Goal: Feedback & Contribution: Contribute content

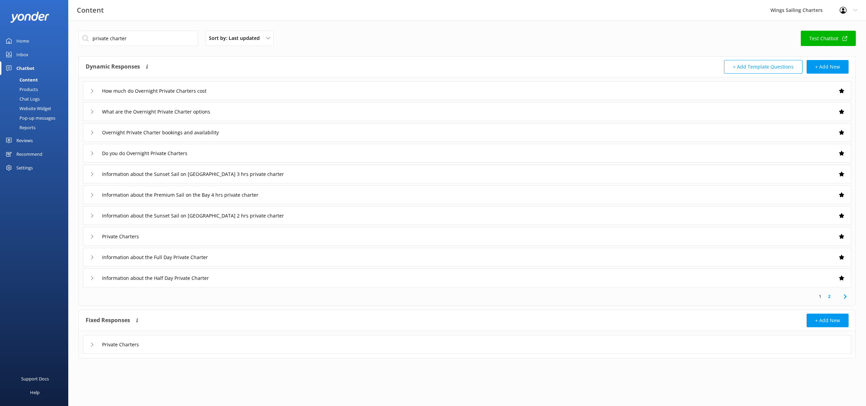
click at [703, 356] on div "Fixed Responses Fixed Responses will always return the exact answer you add to …" at bounding box center [466, 334] width 777 height 48
click at [844, 297] on use at bounding box center [844, 296] width 3 height 4
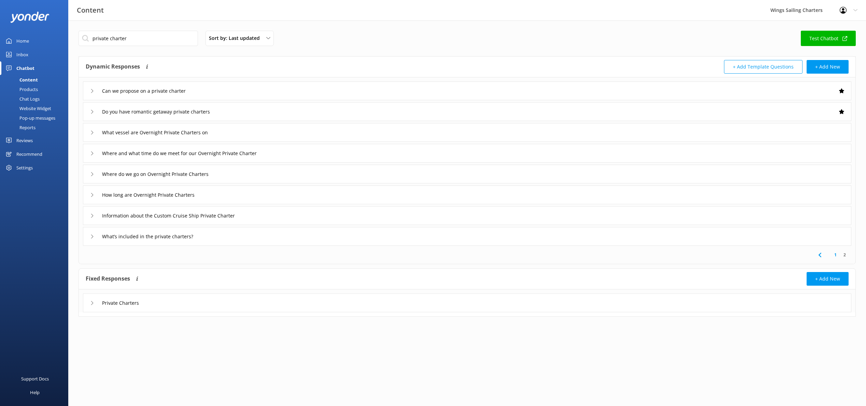
click at [93, 91] on icon at bounding box center [92, 91] width 4 height 4
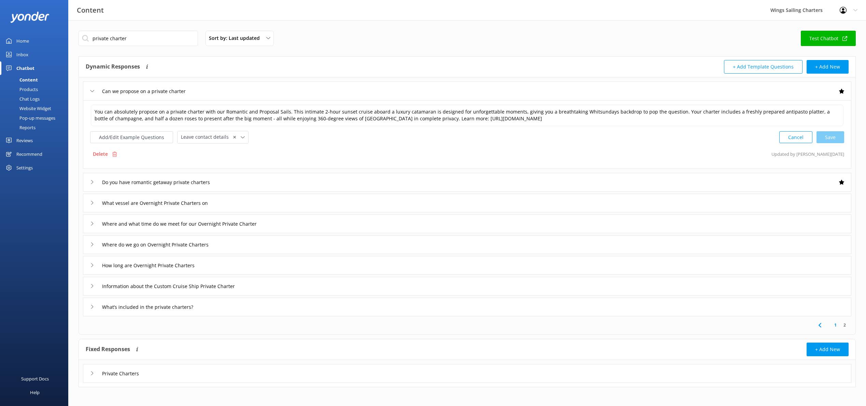
click at [93, 91] on icon at bounding box center [92, 91] width 4 height 4
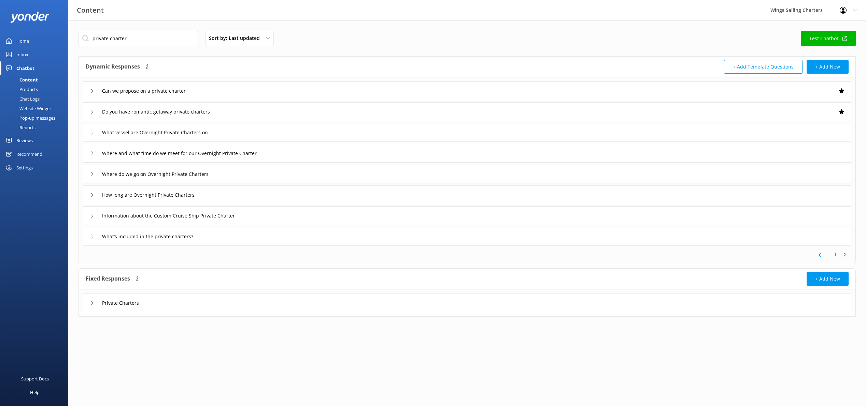
click at [92, 113] on use at bounding box center [92, 112] width 2 height 4
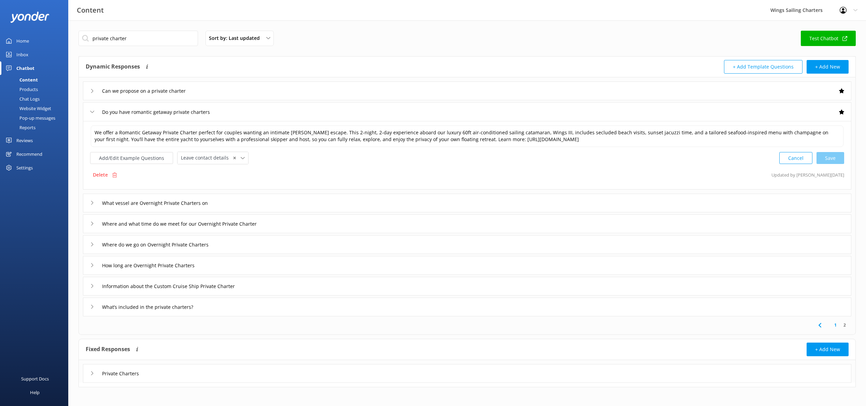
click at [92, 113] on use at bounding box center [92, 112] width 4 height 2
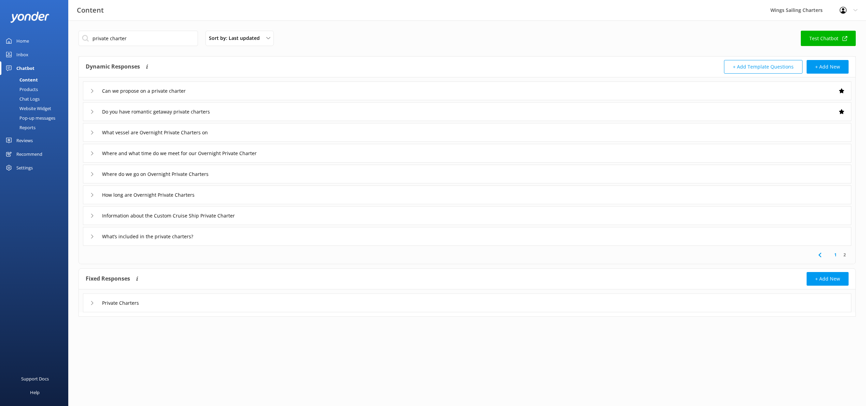
click at [91, 132] on icon at bounding box center [92, 133] width 4 height 4
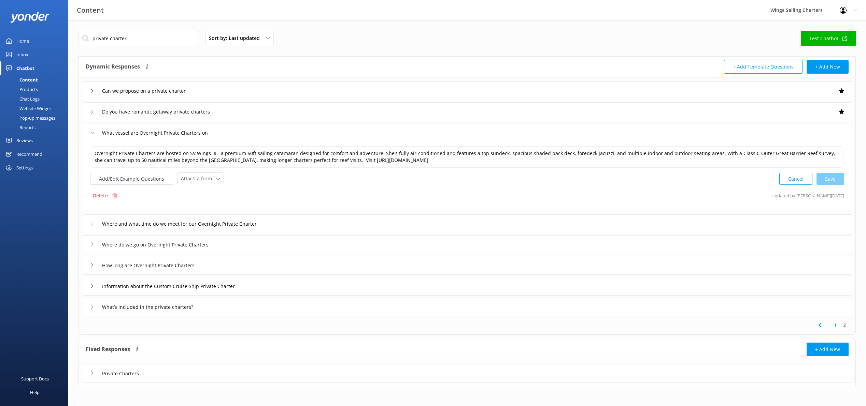
scroll to position [1, 0]
click at [92, 131] on icon at bounding box center [92, 131] width 4 height 4
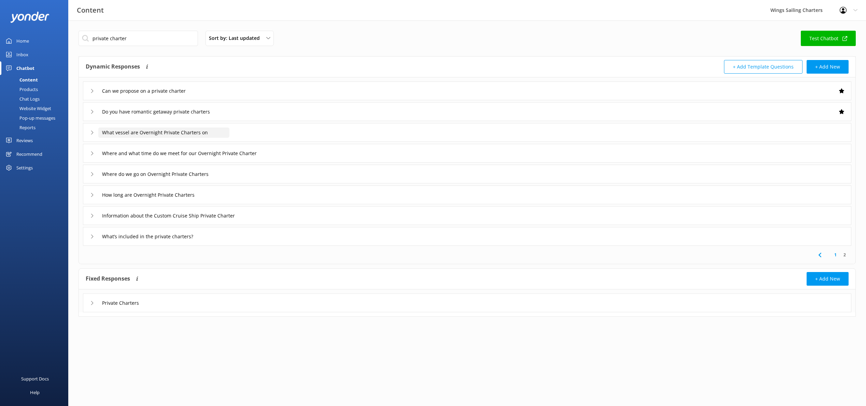
click at [171, 131] on input "What vessel are Overnight Private Charters on" at bounding box center [163, 133] width 131 height 10
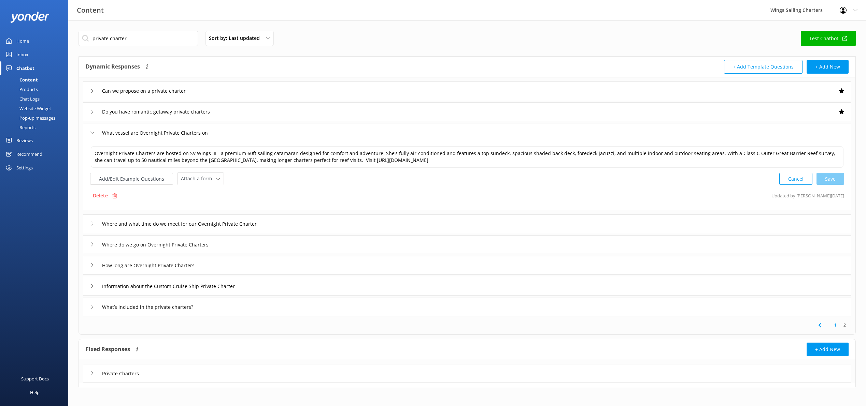
click at [91, 131] on icon at bounding box center [92, 133] width 4 height 4
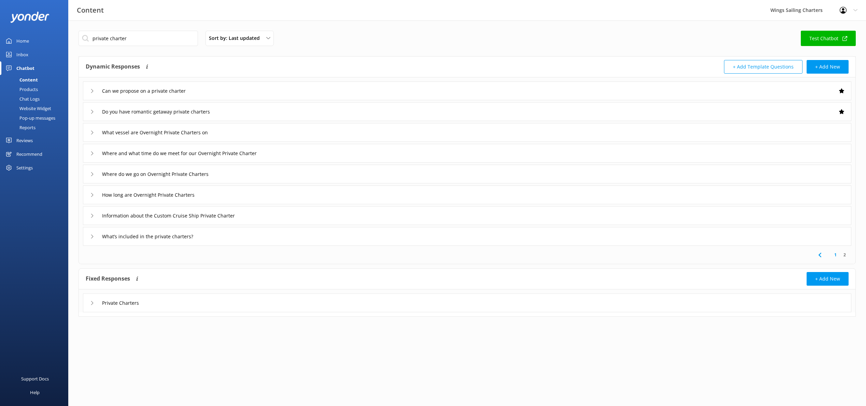
click at [88, 151] on div "Where and what time do we meet for our Overnight Private Charter" at bounding box center [467, 153] width 768 height 19
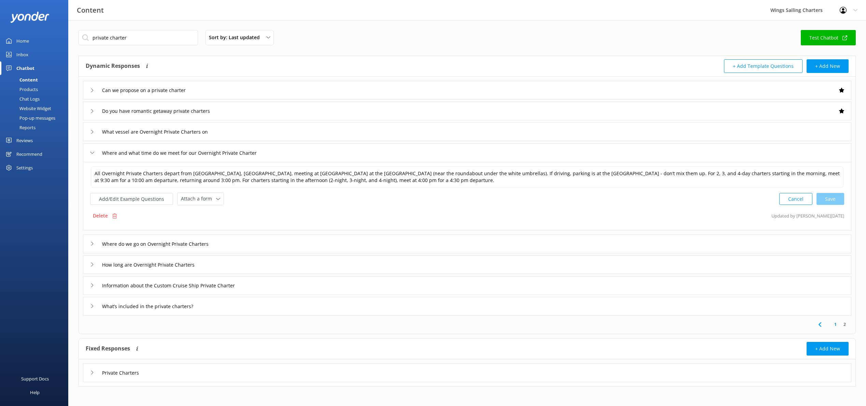
scroll to position [1, 0]
click at [91, 150] on icon at bounding box center [92, 152] width 4 height 4
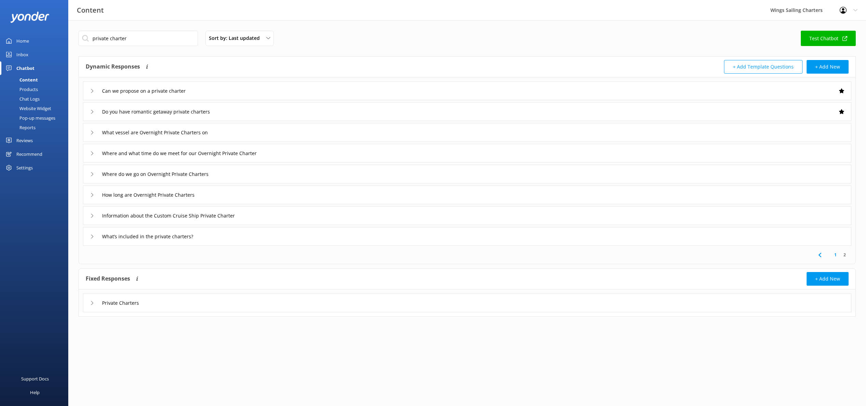
click at [35, 107] on div "Website Widget" at bounding box center [27, 109] width 47 height 10
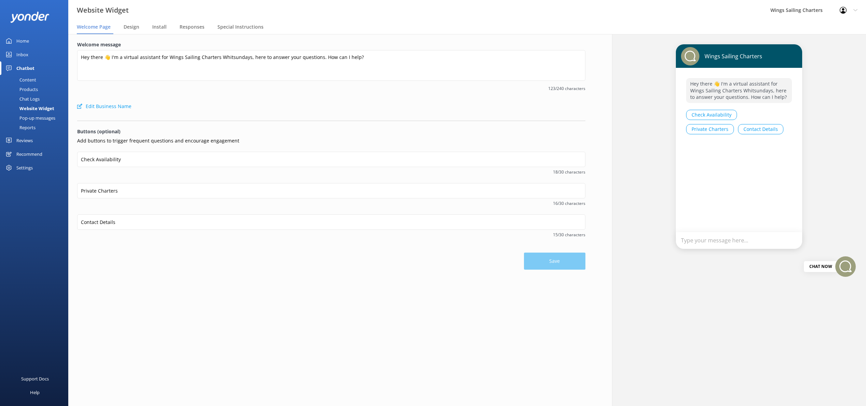
click at [31, 118] on div "Pop-up messages" at bounding box center [29, 118] width 51 height 10
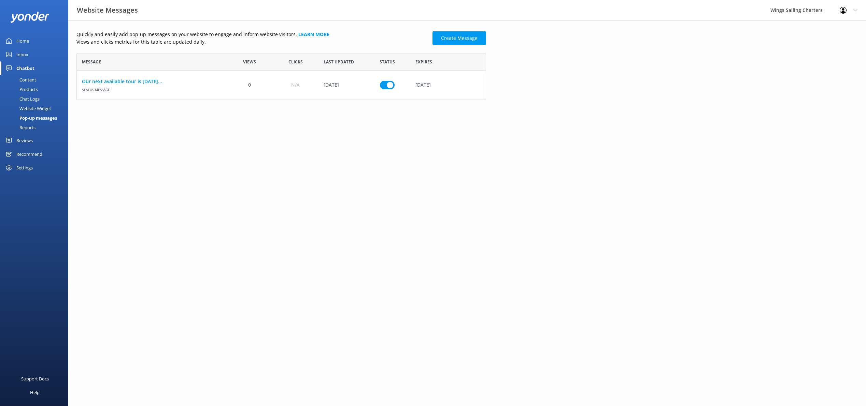
scroll to position [46, 409]
click at [27, 128] on div "Reports" at bounding box center [19, 128] width 31 height 10
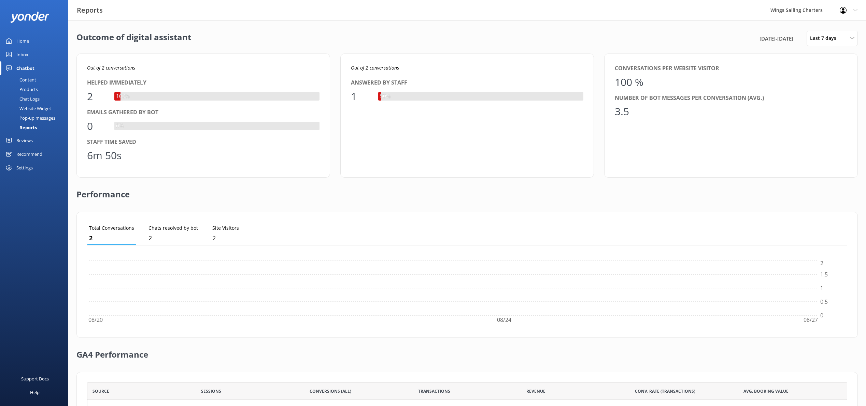
scroll to position [69, 760]
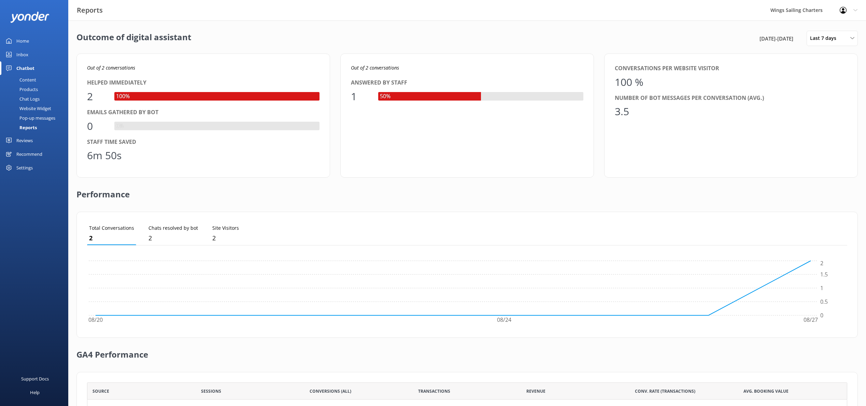
click at [29, 99] on div "Chat Logs" at bounding box center [21, 99] width 35 height 10
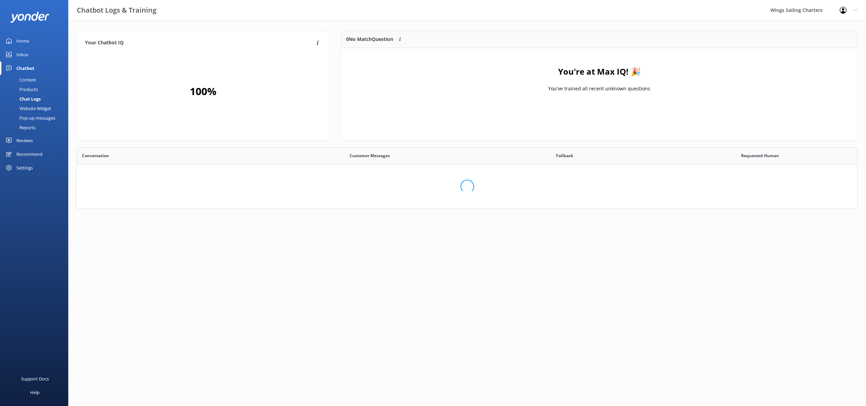
scroll to position [84, 781]
click at [29, 89] on div "Products" at bounding box center [21, 90] width 34 height 10
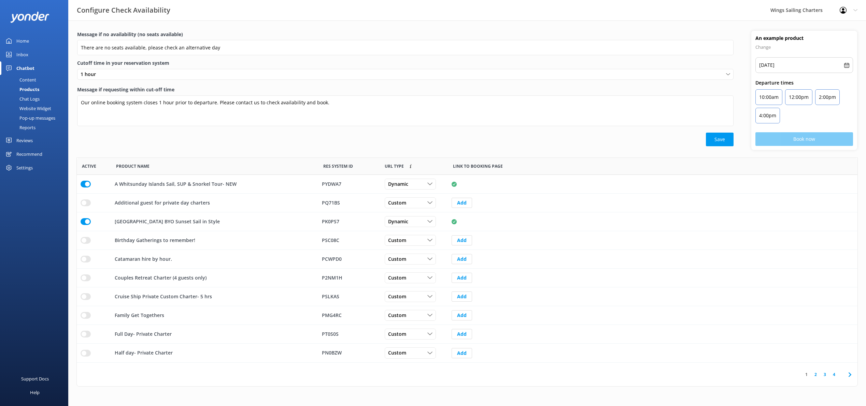
scroll to position [205, 780]
click at [29, 78] on div "Content" at bounding box center [20, 80] width 32 height 10
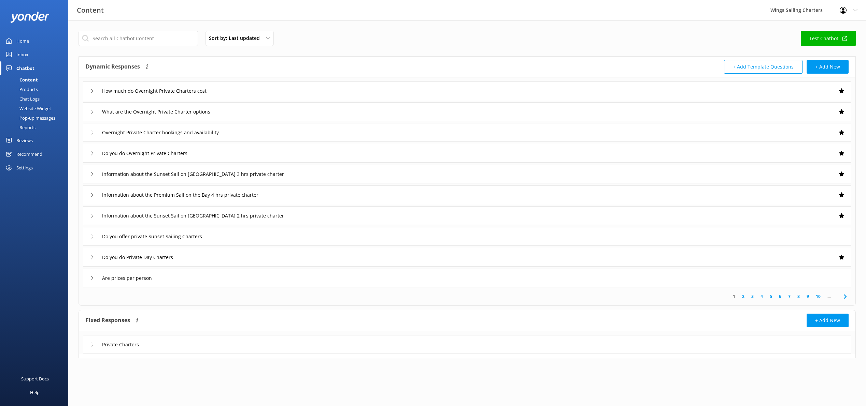
click at [22, 167] on div "Settings" at bounding box center [24, 168] width 16 height 14
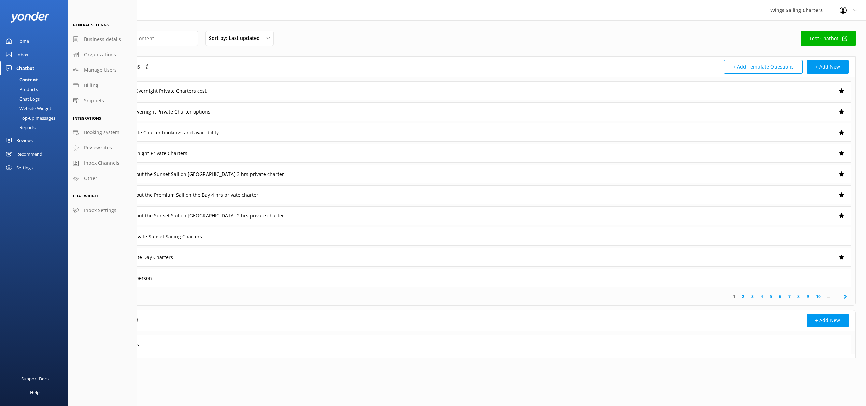
click at [22, 39] on div "Home" at bounding box center [22, 41] width 13 height 14
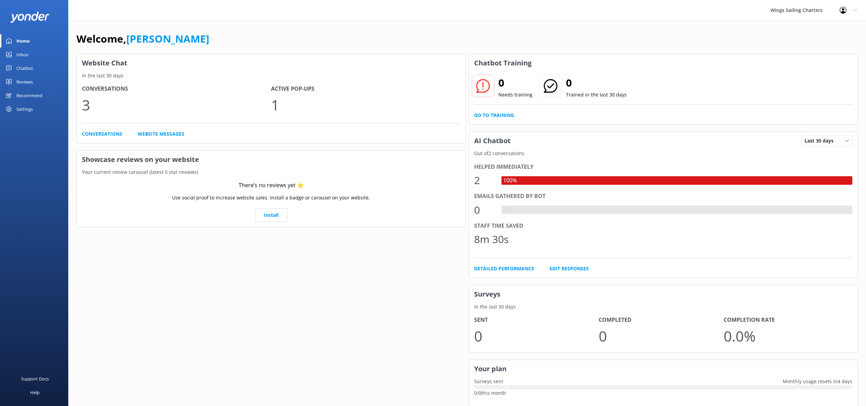
click at [22, 53] on div "Inbox" at bounding box center [22, 55] width 12 height 14
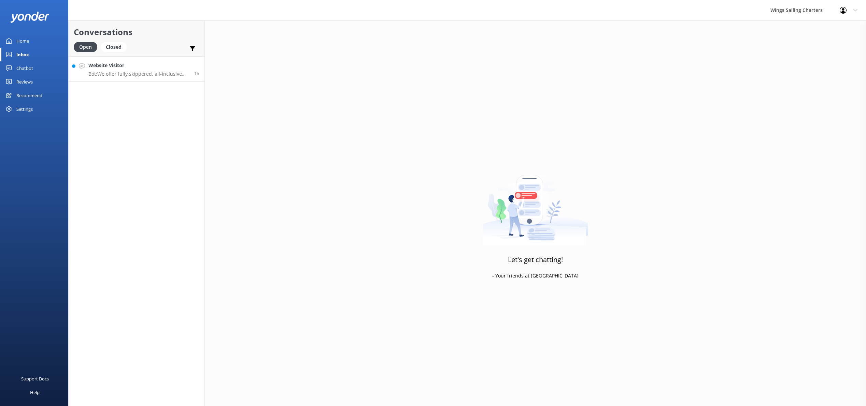
click at [146, 73] on p "Bot: We offer fully skippered, all-inclusive private charters to explore the Wh…" at bounding box center [138, 74] width 101 height 6
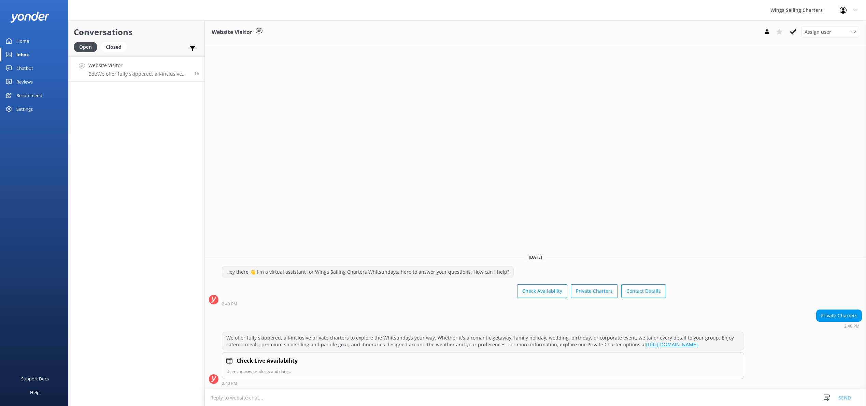
click at [272, 367] on div "Check Live Availability User chooses products and dates." at bounding box center [483, 365] width 522 height 27
click at [289, 362] on h4 "Check Live Availability" at bounding box center [266, 361] width 61 height 9
click at [118, 47] on div "Closed" at bounding box center [114, 47] width 26 height 10
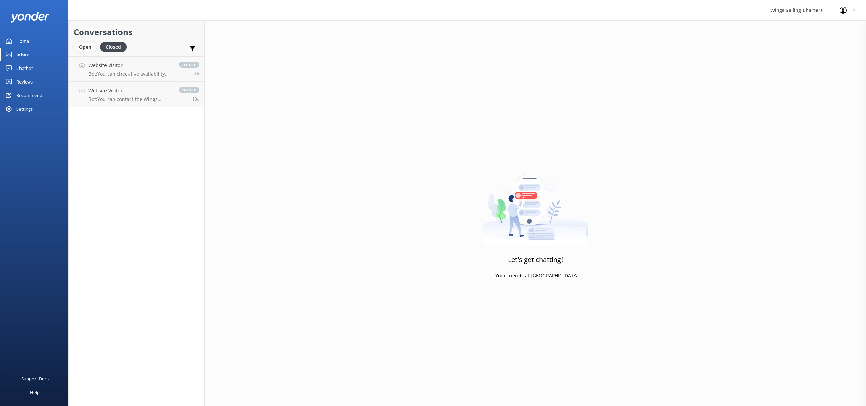
click at [85, 46] on div "Open" at bounding box center [85, 47] width 23 height 10
click at [26, 69] on div "Chatbot" at bounding box center [24, 68] width 17 height 14
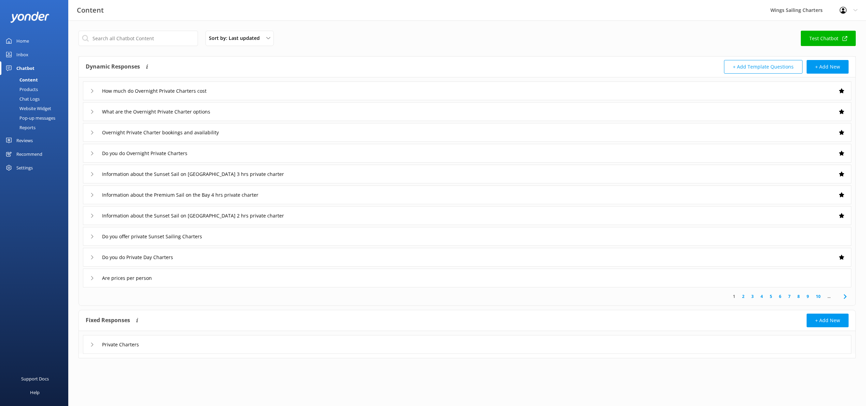
click at [742, 296] on link "2" at bounding box center [742, 296] width 9 height 6
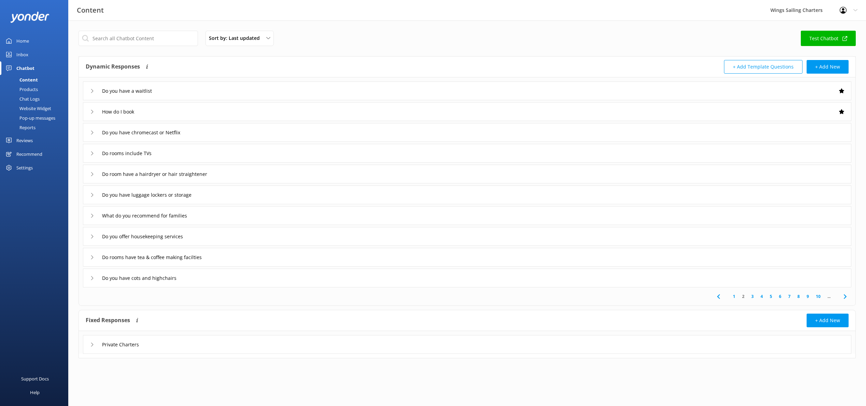
click at [90, 110] on div "How do I book" at bounding box center [467, 111] width 768 height 19
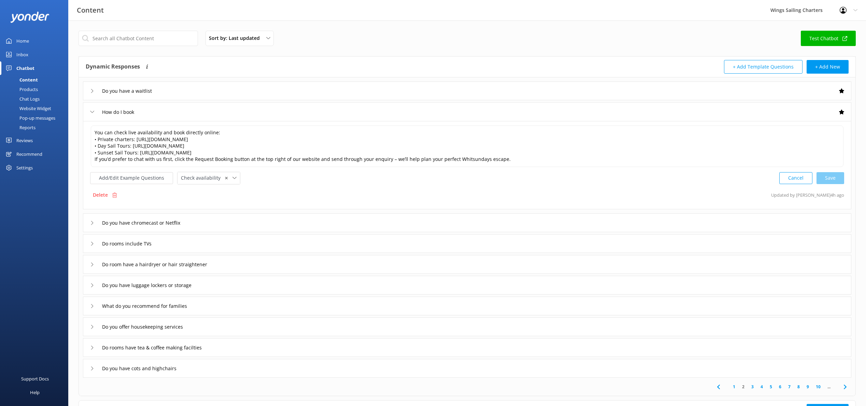
click at [90, 110] on div "How do I book" at bounding box center [467, 111] width 768 height 19
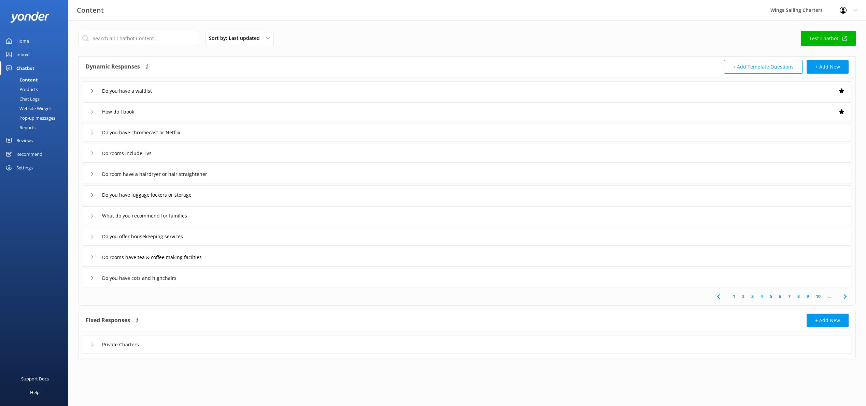
click at [752, 296] on link "3" at bounding box center [752, 296] width 9 height 6
click at [92, 88] on div "Whats popular" at bounding box center [113, 90] width 46 height 11
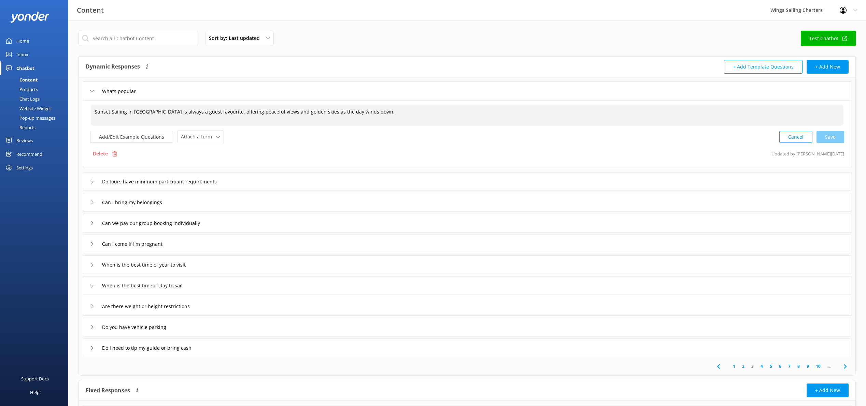
drag, startPoint x: 362, startPoint y: 112, endPoint x: 379, endPoint y: 114, distance: 16.8
click at [362, 112] on textarea "Sunset Sailing in [GEOGRAPHIC_DATA] is always a guest favourite, offering peace…" at bounding box center [467, 115] width 752 height 21
click at [440, 113] on textarea "Sunset Sailing in [GEOGRAPHIC_DATA] is always a guest favourite, offering peace…" at bounding box center [467, 115] width 752 height 21
click at [595, 114] on textarea "Sunset Sailing in [GEOGRAPHIC_DATA] is always a guest favourite, offering peace…" at bounding box center [467, 115] width 752 height 21
click at [835, 137] on div "Cancel Loading.." at bounding box center [811, 136] width 64 height 13
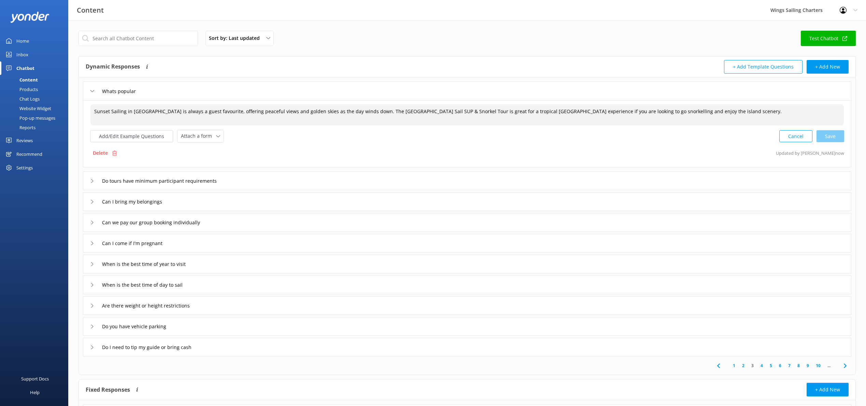
type textarea "Sunset Sailing in [GEOGRAPHIC_DATA] is always a guest favourite, offering peace…"
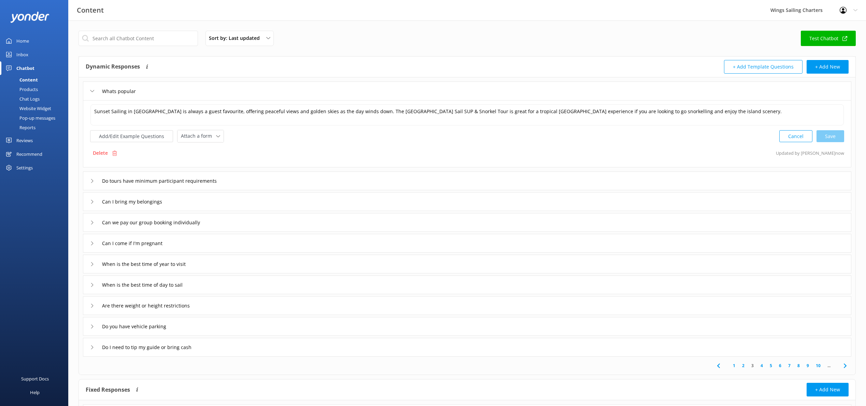
click at [91, 179] on use at bounding box center [92, 181] width 2 height 4
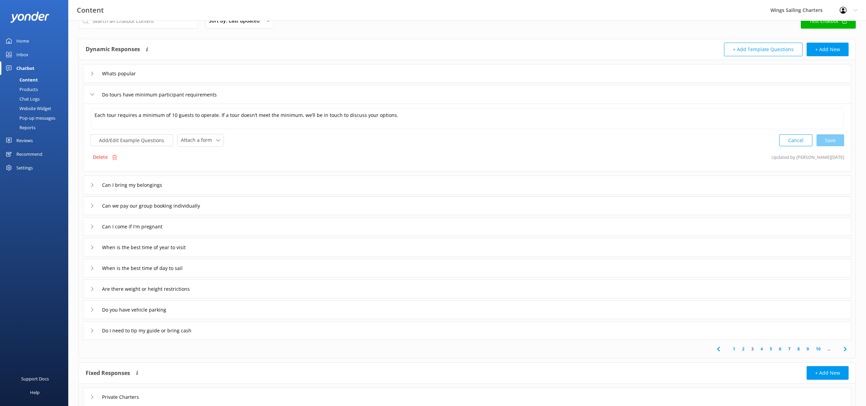
scroll to position [19, 0]
click at [90, 182] on icon at bounding box center [92, 184] width 4 height 4
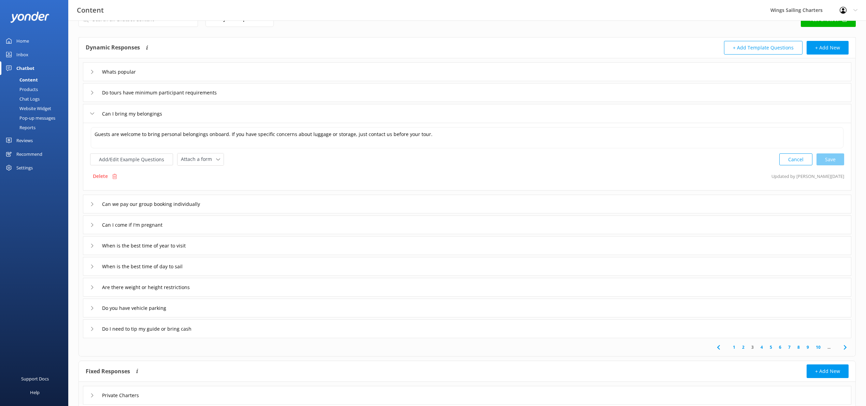
click at [93, 204] on icon at bounding box center [92, 204] width 4 height 4
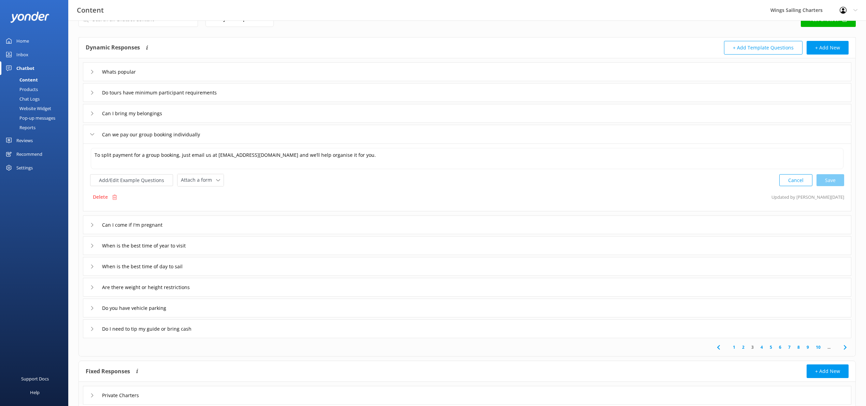
click at [91, 224] on icon at bounding box center [92, 225] width 4 height 4
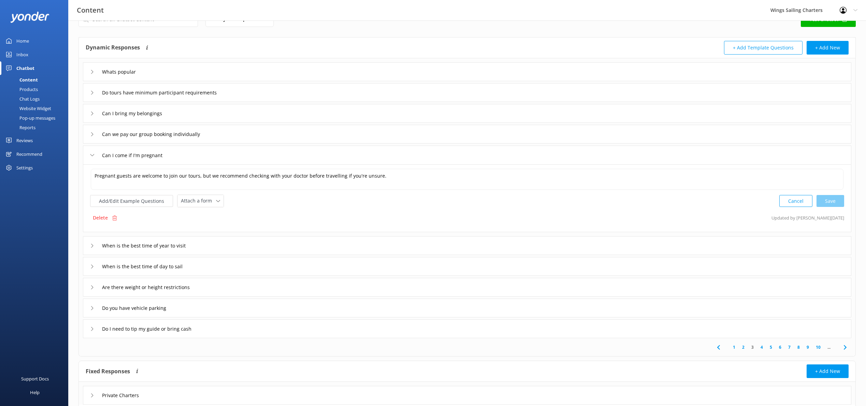
click at [92, 243] on div "When is the best time of year to visit" at bounding box center [146, 245] width 112 height 11
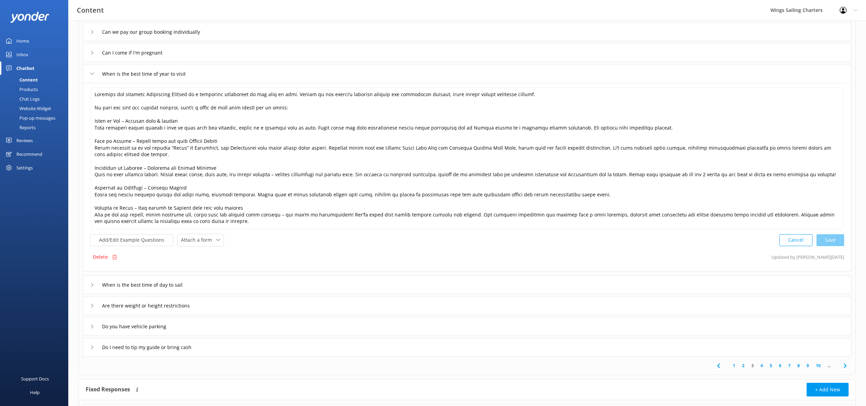
scroll to position [124, 0]
click at [93, 70] on icon at bounding box center [92, 72] width 4 height 4
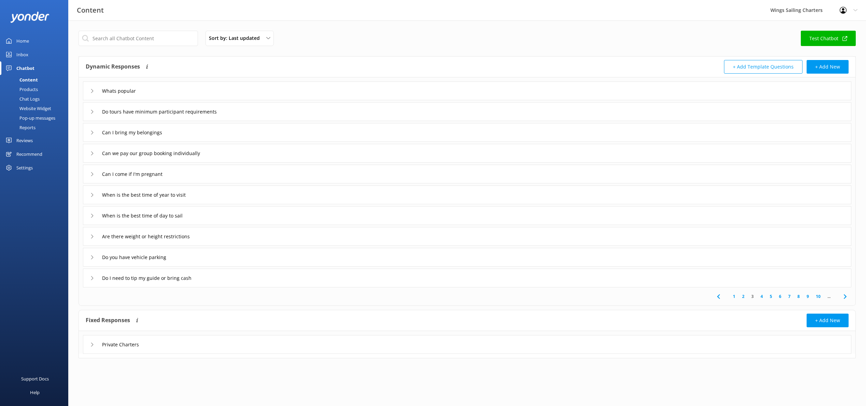
click at [90, 278] on icon at bounding box center [92, 278] width 4 height 4
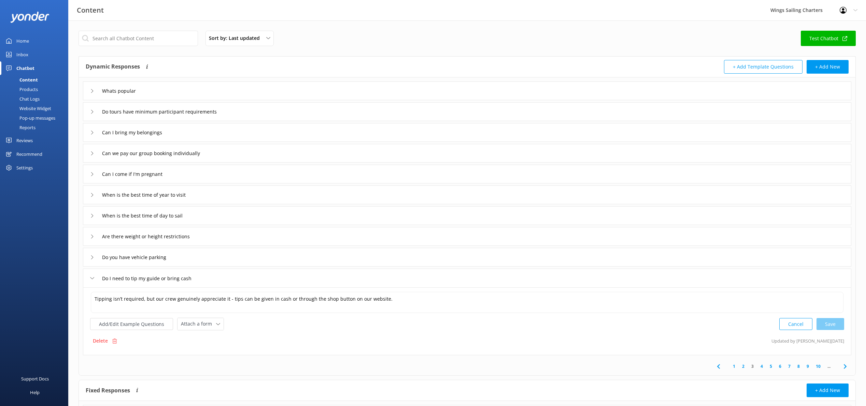
click at [91, 277] on icon at bounding box center [92, 278] width 4 height 4
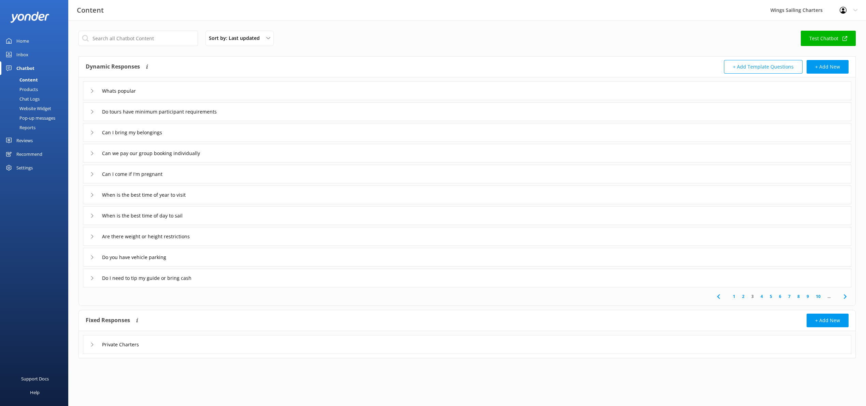
click at [751, 295] on link "3" at bounding box center [752, 296] width 9 height 6
click at [762, 295] on link "4" at bounding box center [761, 296] width 9 height 6
click at [90, 87] on div "Do you have vehicle parking" at bounding box center [131, 90] width 82 height 11
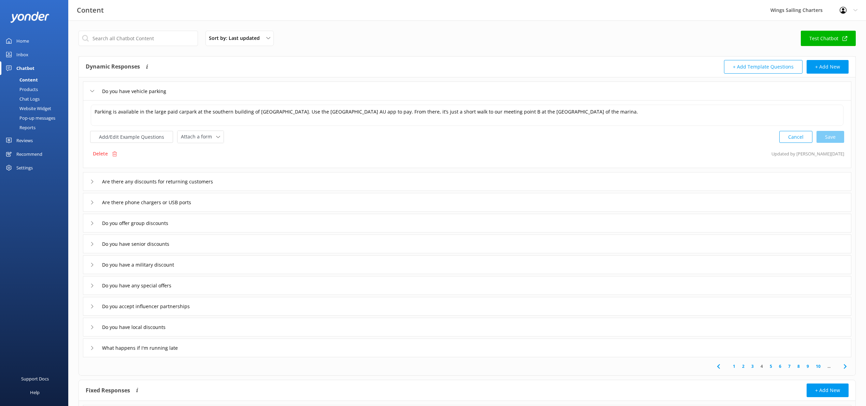
click at [93, 90] on icon at bounding box center [92, 91] width 4 height 4
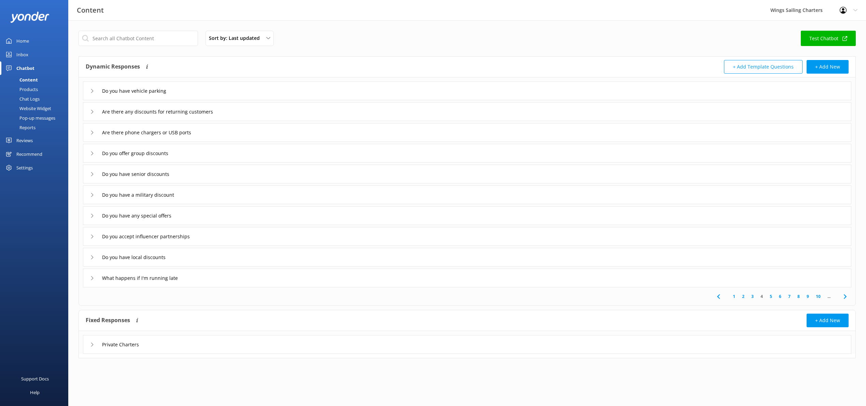
click at [94, 111] on div "Are there any discounts for returning customers" at bounding box center [158, 111] width 136 height 11
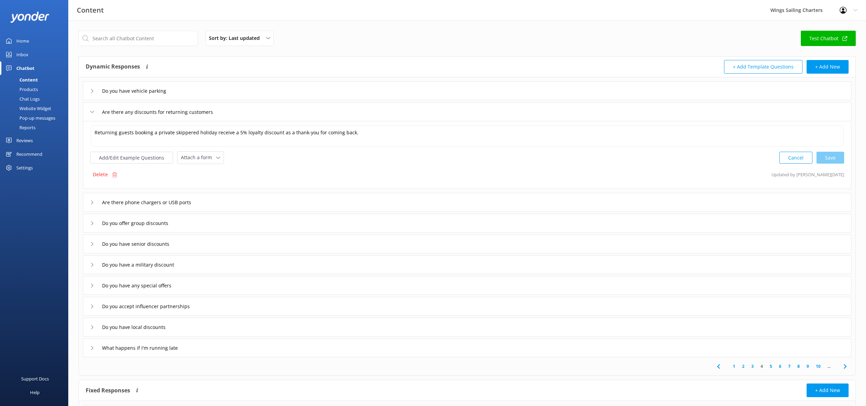
scroll to position [1, 0]
click at [91, 110] on icon at bounding box center [92, 111] width 4 height 4
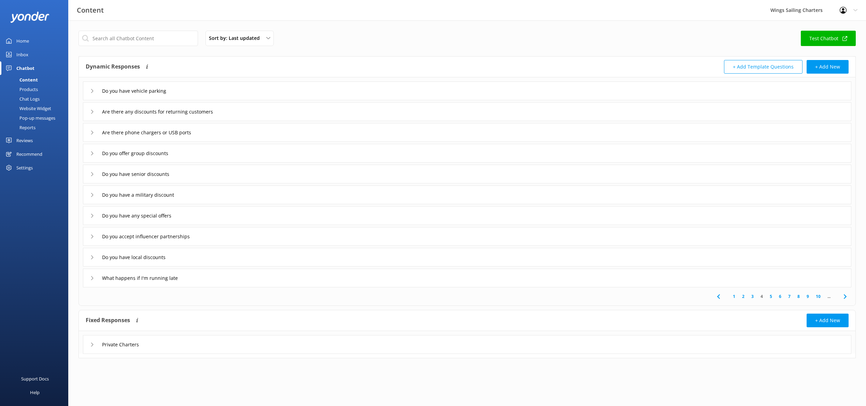
click at [769, 295] on link "5" at bounding box center [770, 296] width 9 height 6
click at [91, 276] on icon at bounding box center [92, 278] width 4 height 4
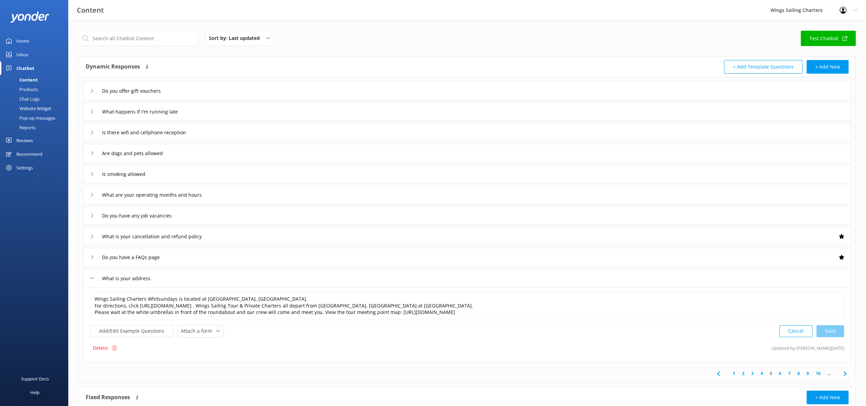
click at [91, 276] on icon at bounding box center [92, 278] width 4 height 4
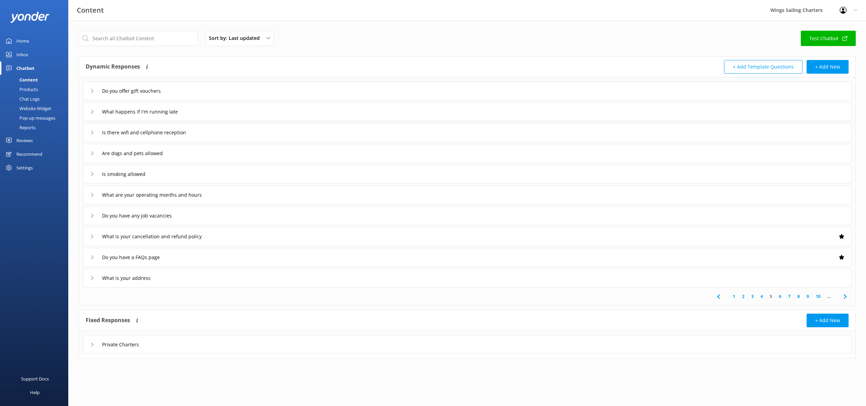
click at [779, 295] on link "6" at bounding box center [779, 296] width 9 height 6
click at [92, 89] on icon at bounding box center [92, 91] width 4 height 4
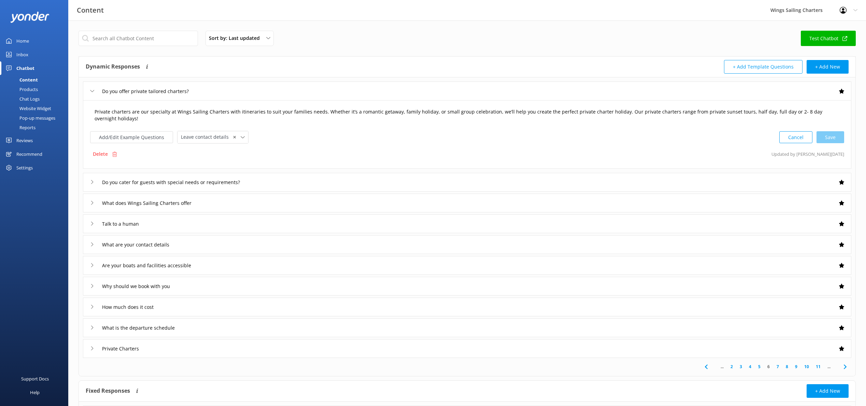
drag, startPoint x: 840, startPoint y: 112, endPoint x: 845, endPoint y: 111, distance: 5.5
click at [840, 112] on textarea "Private charters are our specialty at Wings Sailing Charters with itineraries t…" at bounding box center [467, 115] width 752 height 21
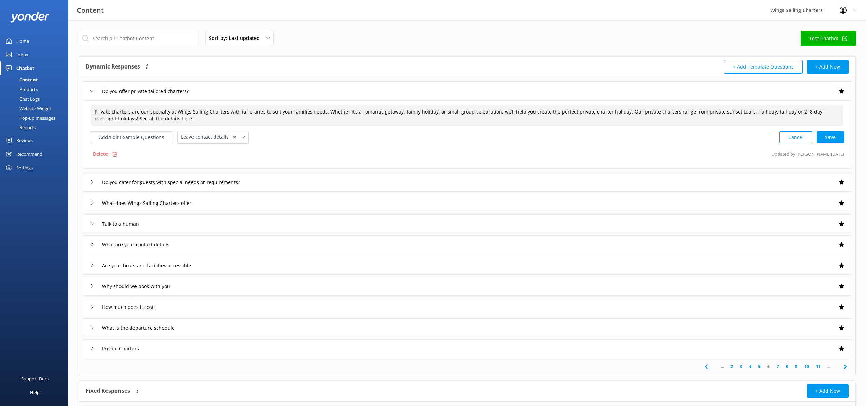
paste textarea "[URL][DOMAIN_NAME]"
click at [146, 119] on textarea "Private charters are our specialty at Wings Sailing Charters with itineraries t…" at bounding box center [467, 115] width 752 height 21
click at [835, 138] on div "Cancel Loading.." at bounding box center [811, 136] width 64 height 13
type textarea "Private charters are our specialty at Wings Sailing Charters with itineraries t…"
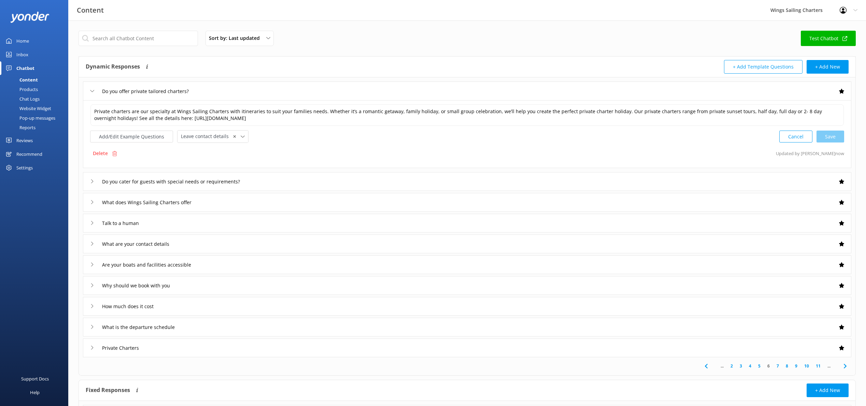
click at [89, 182] on div "Do you cater for guests with special needs or requirements?" at bounding box center [467, 181] width 768 height 19
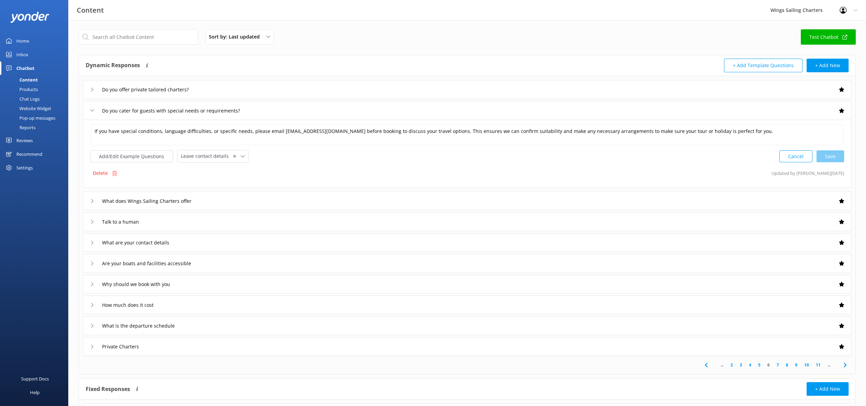
click at [93, 203] on div "What does Wings Sailing Charters offer" at bounding box center [146, 201] width 112 height 11
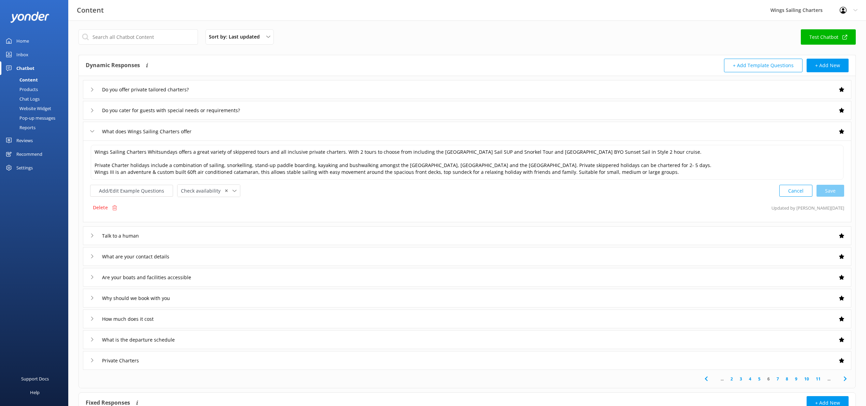
scroll to position [0, 0]
click at [91, 132] on icon at bounding box center [92, 132] width 4 height 4
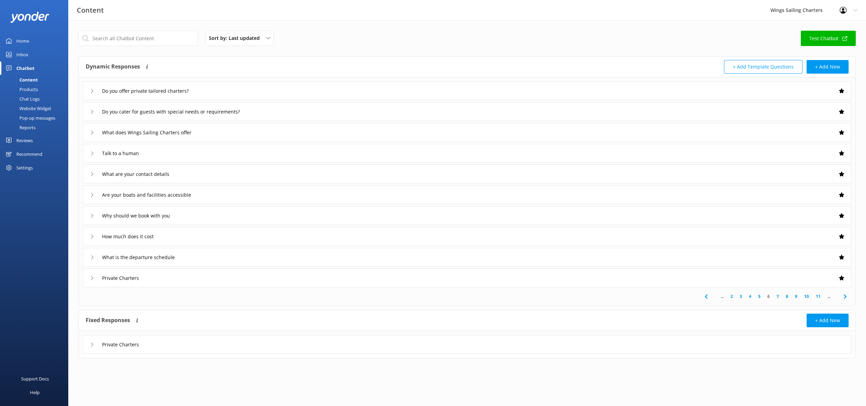
click at [92, 153] on icon at bounding box center [92, 153] width 4 height 4
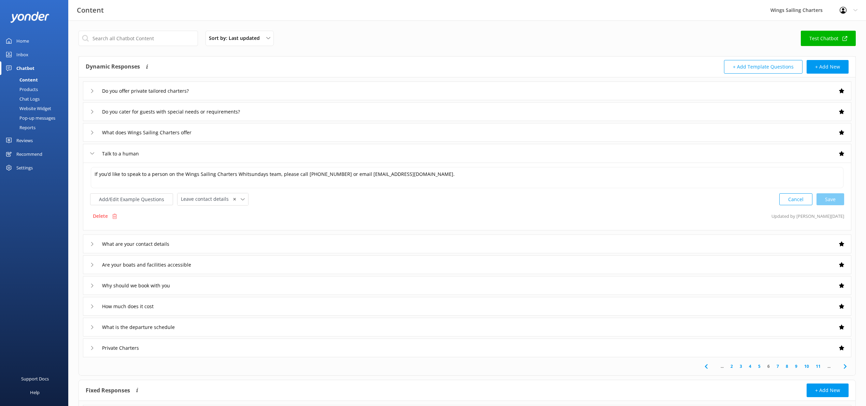
click at [92, 153] on icon at bounding box center [92, 153] width 4 height 4
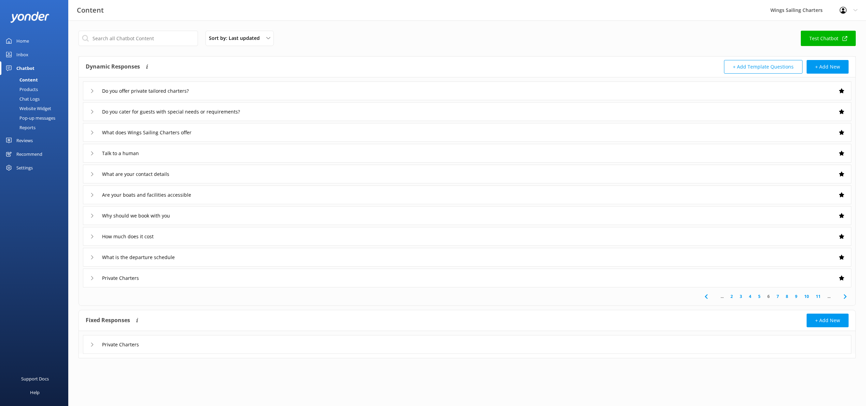
click at [92, 173] on use at bounding box center [92, 174] width 2 height 4
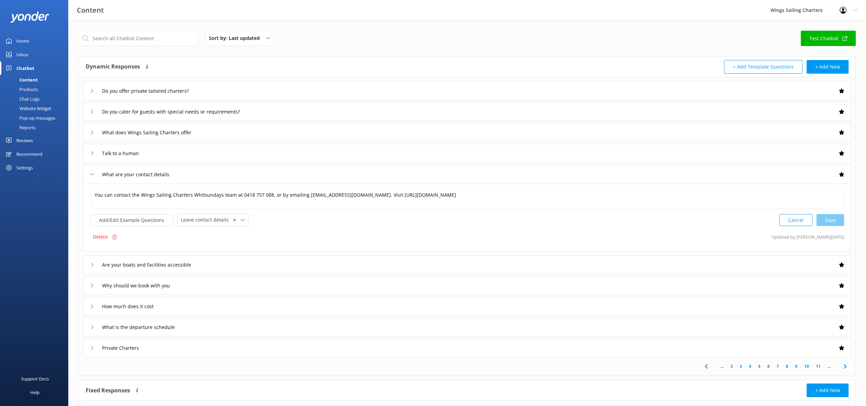
click at [92, 173] on icon at bounding box center [92, 174] width 4 height 4
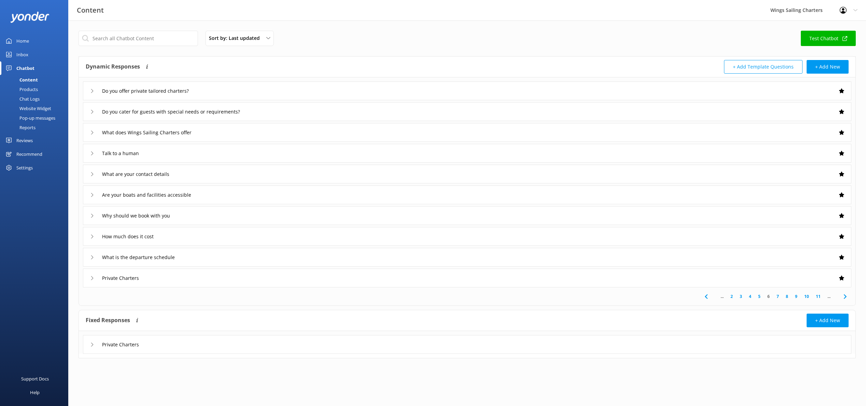
click at [92, 194] on icon at bounding box center [92, 195] width 4 height 4
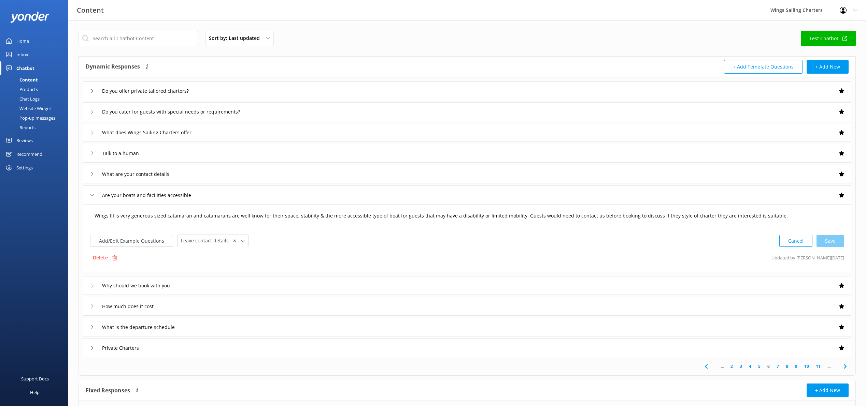
click at [773, 218] on textarea "Wings III is very generous sized catamaran and catamarans are well know for the…" at bounding box center [467, 219] width 752 height 21
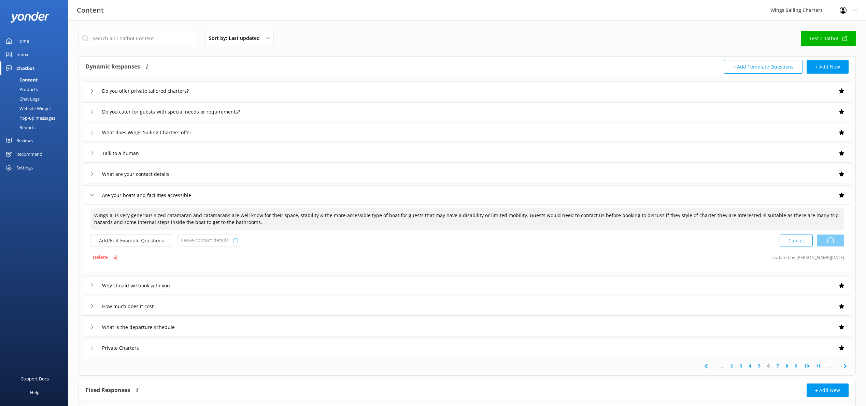
click at [828, 242] on div "Cancel Loading.." at bounding box center [811, 240] width 64 height 13
type textarea "Wings III is very generous sized catamaran and catamarans are well know for the…"
click at [91, 282] on div "Why should we book with you" at bounding box center [131, 285] width 82 height 11
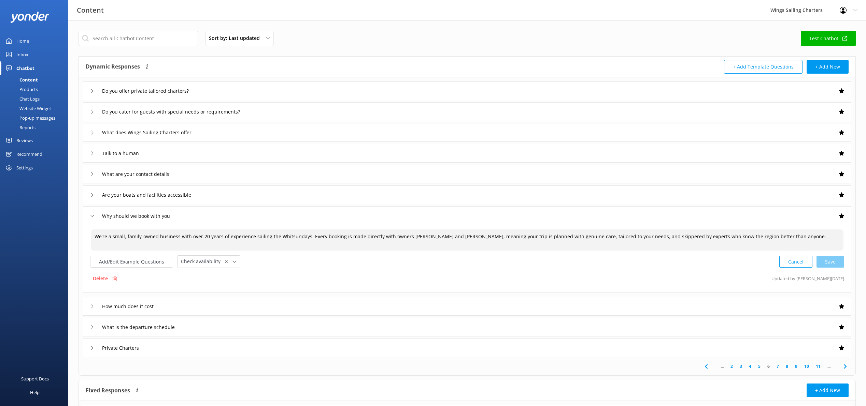
click at [206, 237] on textarea "We’re a small, family-owned business with over 20 years of experience sailing t…" at bounding box center [467, 240] width 752 height 21
drag, startPoint x: 304, startPoint y: 238, endPoint x: 312, endPoint y: 238, distance: 7.9
click at [304, 238] on textarea "We’re a small, family-owned business with over 23 years of experience sailing t…" at bounding box center [467, 240] width 752 height 21
drag, startPoint x: 804, startPoint y: 237, endPoint x: 760, endPoint y: 237, distance: 43.3
click at [761, 237] on textarea "We’re a small, family-owned business with over 23 years of experience sailing t…" at bounding box center [467, 240] width 752 height 21
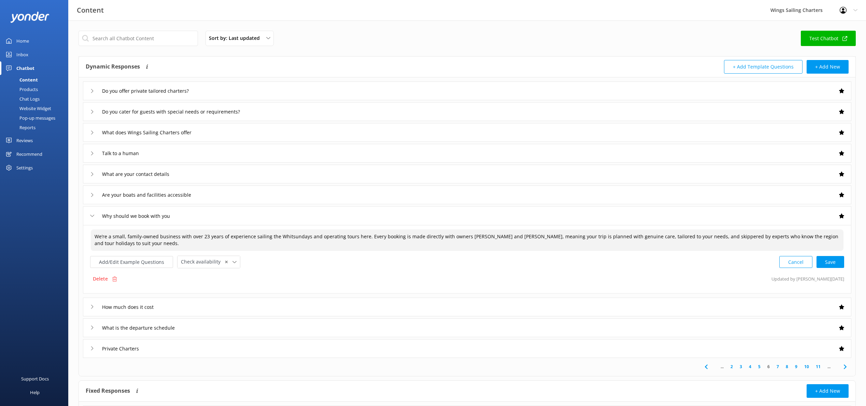
click at [827, 261] on div "Cancel Save" at bounding box center [811, 262] width 65 height 13
type textarea "We’re a small, family-owned business with over 23 years of experience sailing t…"
click at [91, 215] on icon at bounding box center [92, 216] width 4 height 4
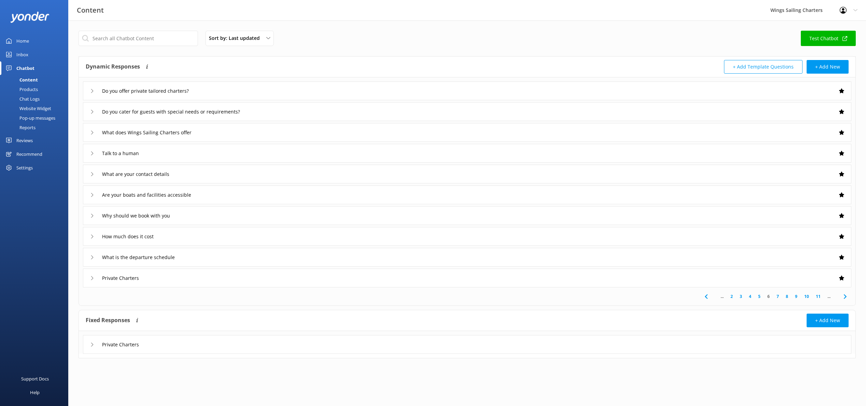
click at [89, 234] on div "How much does it cost" at bounding box center [467, 236] width 768 height 19
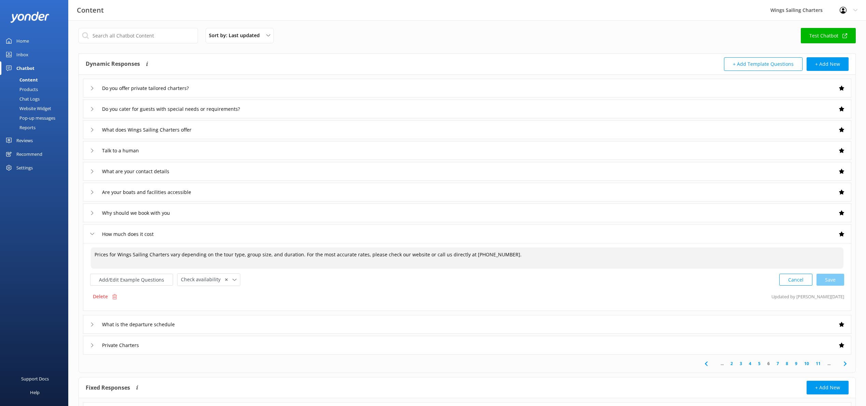
scroll to position [3, 0]
drag, startPoint x: 298, startPoint y: 255, endPoint x: 498, endPoint y: 254, distance: 199.6
click at [498, 254] on textarea "Prices for Wings Sailing Charters vary depending on the tour type, group size, …" at bounding box center [467, 257] width 752 height 21
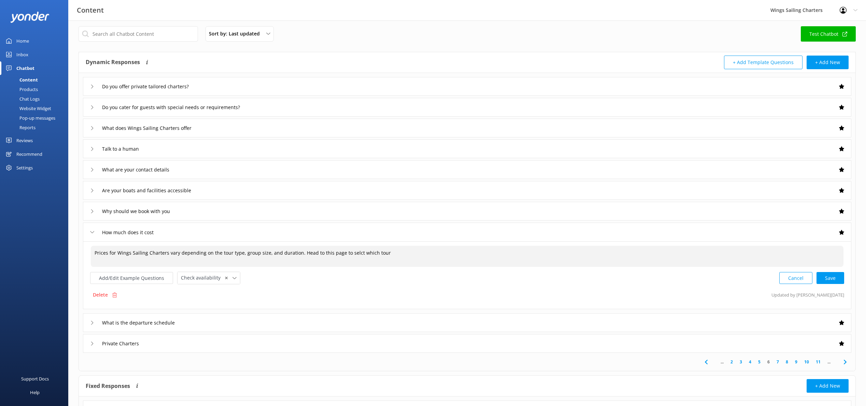
click at [351, 255] on textarea "Prices for Wings Sailing Charters vary depending on the tour type, group size, …" at bounding box center [467, 256] width 752 height 21
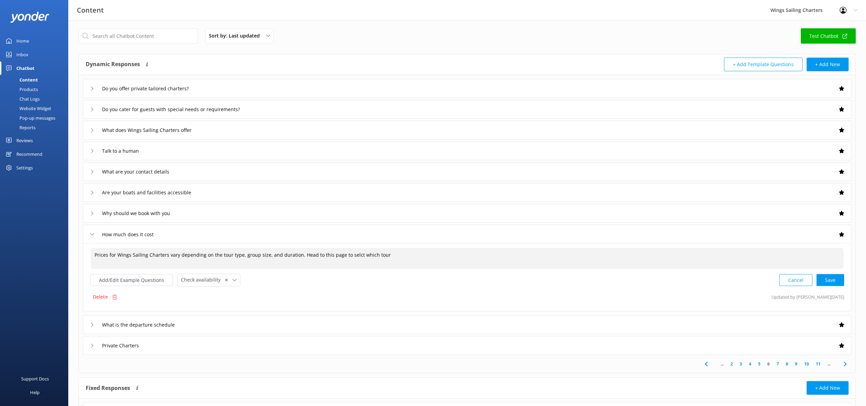
scroll to position [1, 0]
drag, startPoint x: 357, startPoint y: 257, endPoint x: 365, endPoint y: 257, distance: 8.2
click at [357, 257] on textarea "Prices for Wings Sailing Charters vary depending on the tour type, group size, …" at bounding box center [467, 259] width 752 height 21
click at [405, 258] on textarea "Prices for Wings Sailing Charters vary depending on the tour type, group size, …" at bounding box center [467, 259] width 752 height 21
click at [478, 258] on textarea "Prices for Wings Sailing Charters vary depending on the tour type, group size, …" at bounding box center [467, 259] width 752 height 21
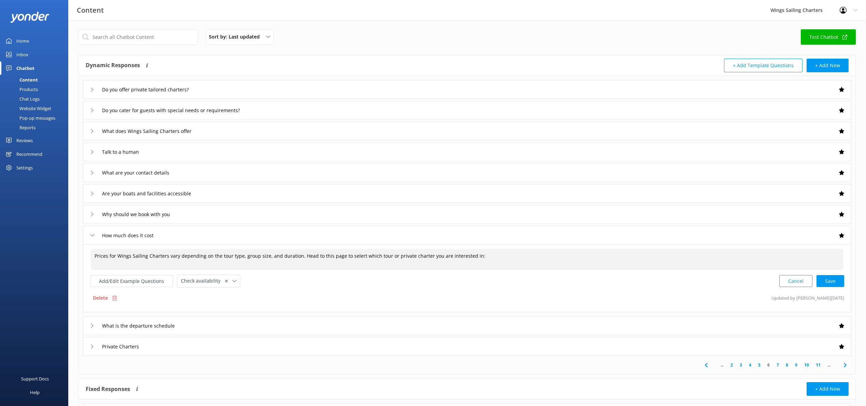
paste textarea "[URL][DOMAIN_NAME]"
click at [835, 279] on div "Cancel Save" at bounding box center [811, 281] width 65 height 13
type textarea "Prices for Wings Sailing Charters vary depending on the tour type, group size, …"
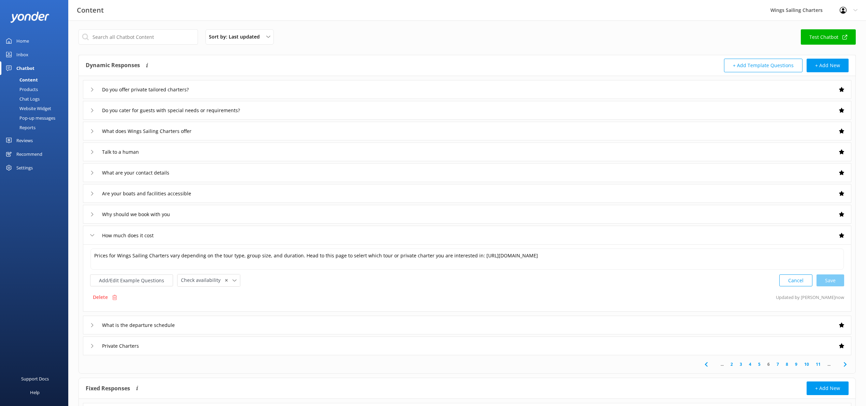
click at [91, 324] on icon at bounding box center [92, 325] width 4 height 4
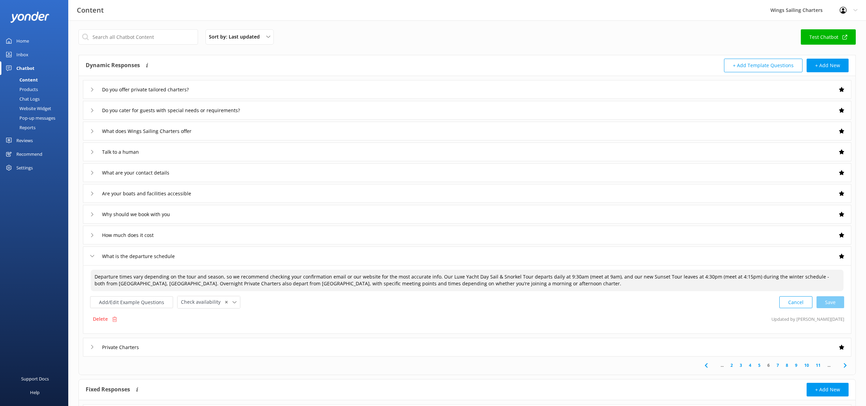
drag, startPoint x: 477, startPoint y: 278, endPoint x: 444, endPoint y: 278, distance: 33.1
click at [444, 278] on textarea "Departure times vary depending on the tour and season, so we recommend checking…" at bounding box center [467, 280] width 752 height 21
click at [494, 278] on textarea "Departure times vary depending on the tour and season, so we recommend checking…" at bounding box center [467, 280] width 752 height 21
click at [615, 277] on textarea "Departure times vary depending on the tour and season, so we recommend checking…" at bounding box center [467, 280] width 752 height 21
click at [583, 278] on textarea "Departure times vary depending on the tour and season, so we recommend checking…" at bounding box center [467, 280] width 752 height 21
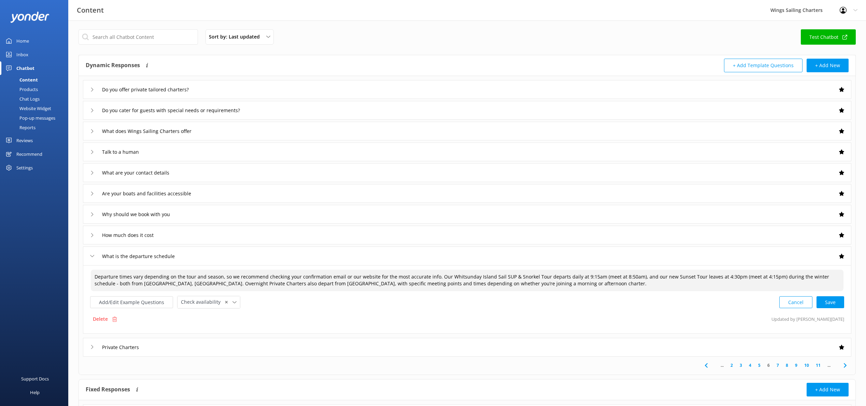
click at [831, 278] on textarea "Departure times vary depending on the tour and season, so we recommend checking…" at bounding box center [467, 280] width 752 height 21
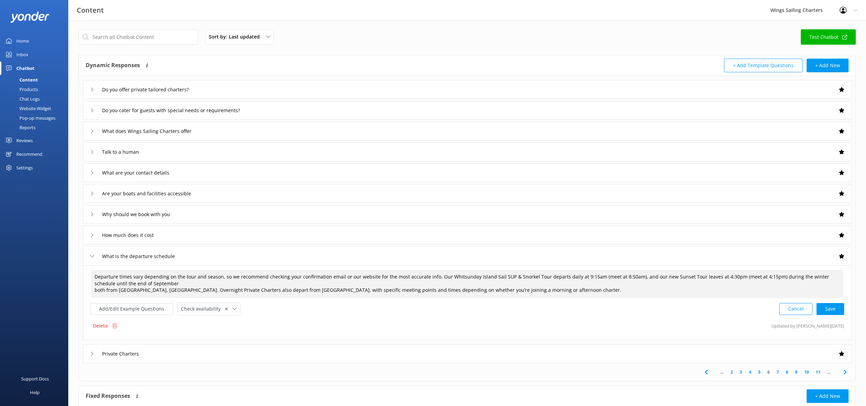
drag, startPoint x: 104, startPoint y: 290, endPoint x: 96, endPoint y: 291, distance: 8.9
click at [96, 291] on textarea "Departure times vary depending on the tour and season, so we recommend checking…" at bounding box center [467, 284] width 752 height 28
click at [113, 291] on textarea "Departure times vary depending on the tour and season, so we recommend checking…" at bounding box center [467, 284] width 752 height 28
drag, startPoint x: 167, startPoint y: 292, endPoint x: 171, endPoint y: 291, distance: 3.4
click at [167, 292] on textarea "Departure times vary depending on the tour and season, so we recommend checking…" at bounding box center [467, 284] width 752 height 28
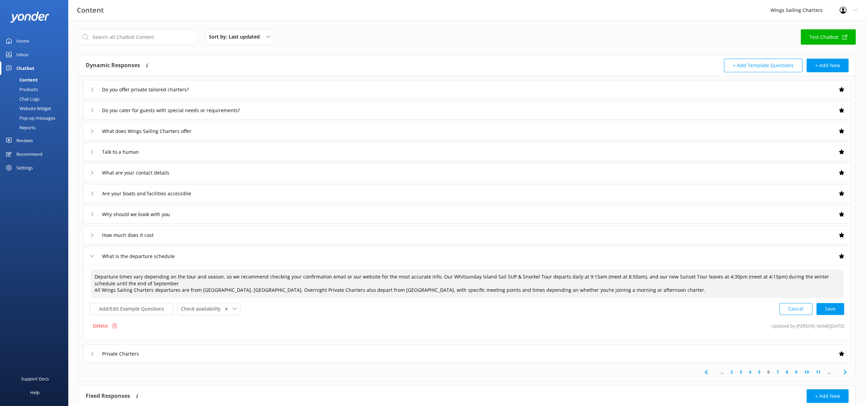
drag, startPoint x: 268, startPoint y: 290, endPoint x: 668, endPoint y: 290, distance: 400.6
click at [668, 290] on textarea "Departure times vary depending on the tour and season, so we recommend checking…" at bounding box center [467, 284] width 752 height 28
click at [238, 290] on textarea "Departure times vary depending on the tour and season, so we recommend checking…" at bounding box center [467, 284] width 752 height 28
click at [341, 292] on textarea "Departure times vary depending on the tour and season, so we recommend checking…" at bounding box center [467, 284] width 752 height 28
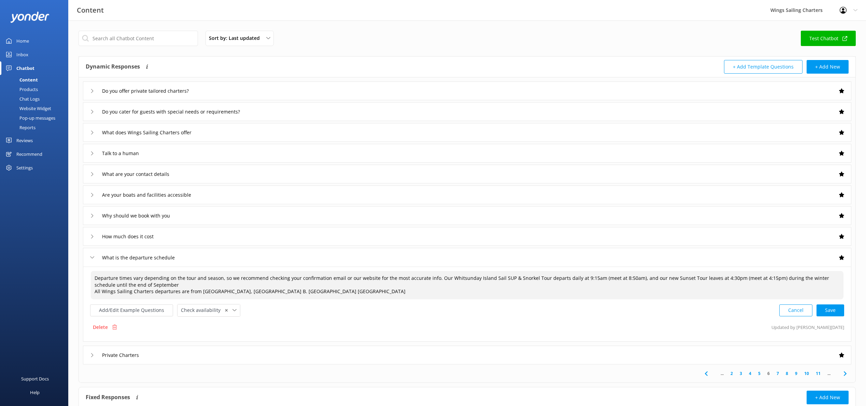
type textarea "Departure times vary depending on the tour and season, so we recommend checking…"
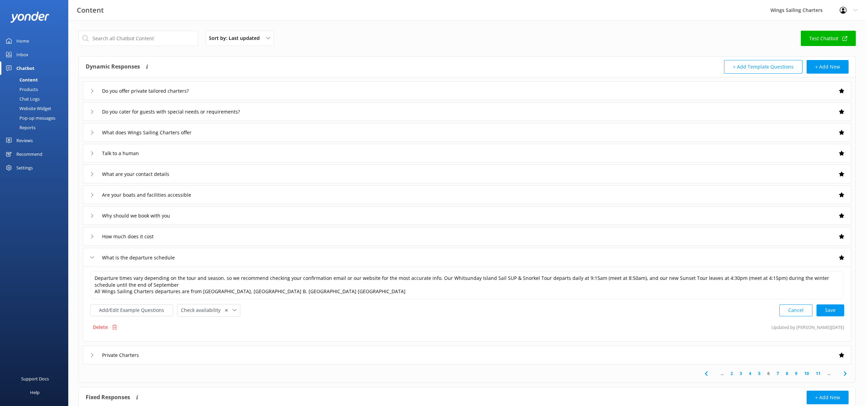
click at [90, 90] on div "Do you offer private tailored charters?" at bounding box center [467, 91] width 768 height 19
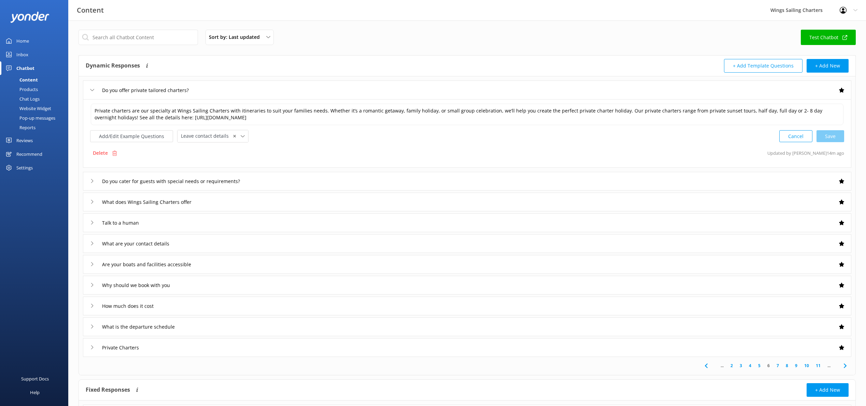
click at [90, 87] on div "Do you offer private tailored charters?" at bounding box center [147, 90] width 115 height 11
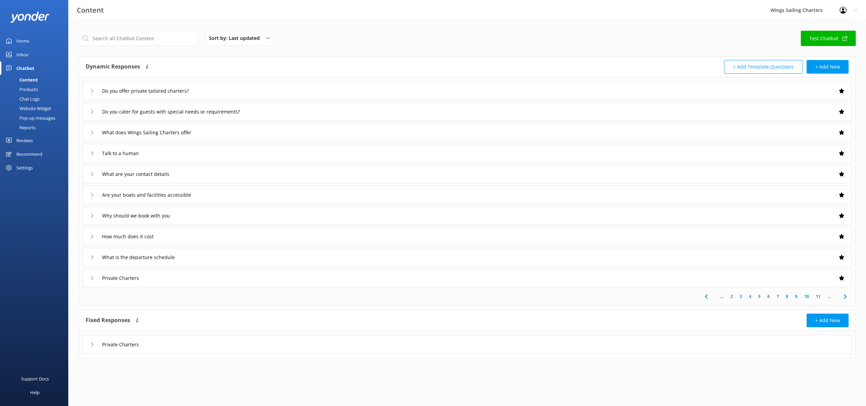
click at [777, 296] on link "7" at bounding box center [777, 296] width 9 height 6
click at [90, 89] on icon at bounding box center [92, 91] width 4 height 4
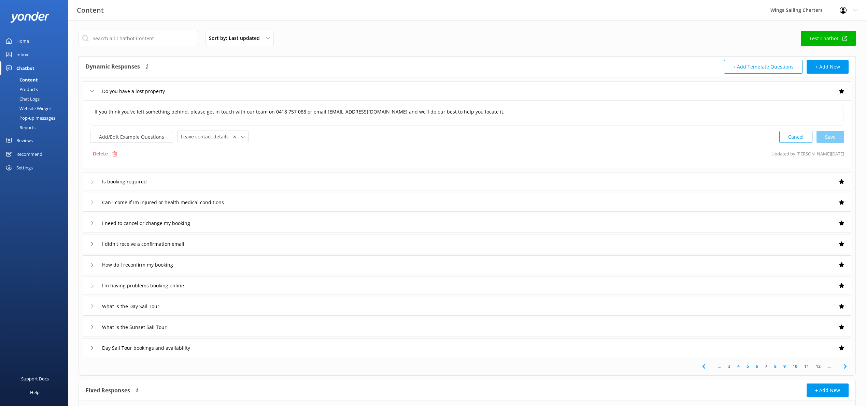
click at [92, 90] on icon at bounding box center [92, 91] width 4 height 4
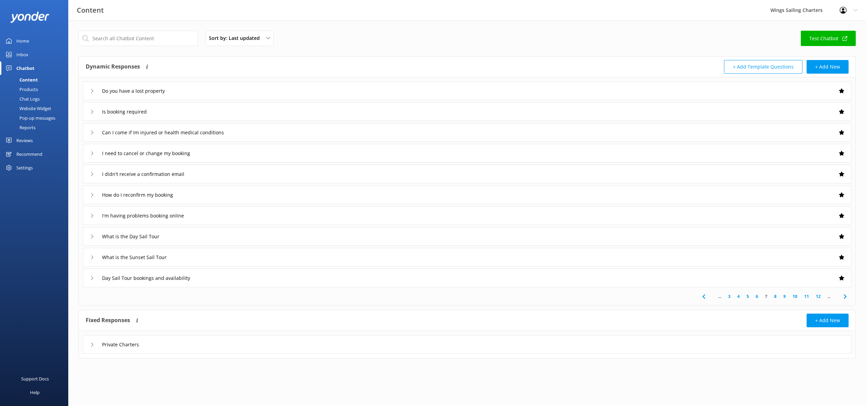
click at [94, 235] on div "What is the Day Sail Tour" at bounding box center [128, 236] width 76 height 11
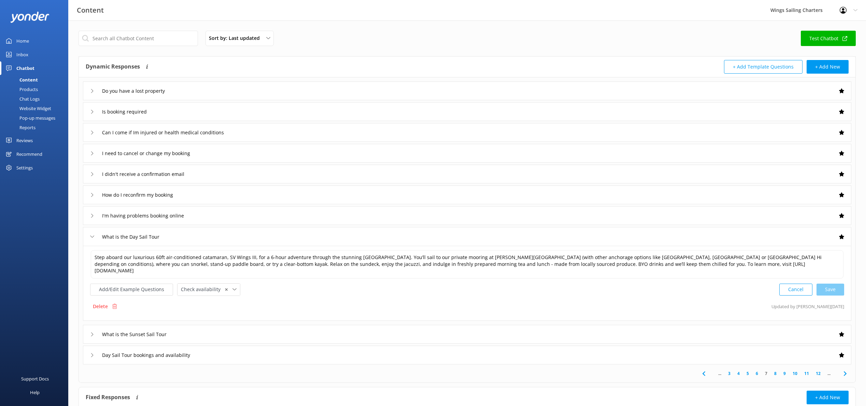
click at [92, 237] on icon at bounding box center [92, 237] width 4 height 4
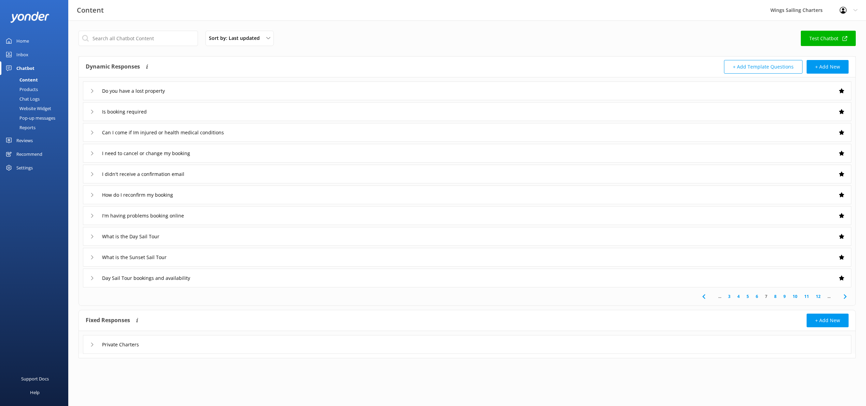
click at [91, 258] on icon at bounding box center [92, 258] width 4 height 4
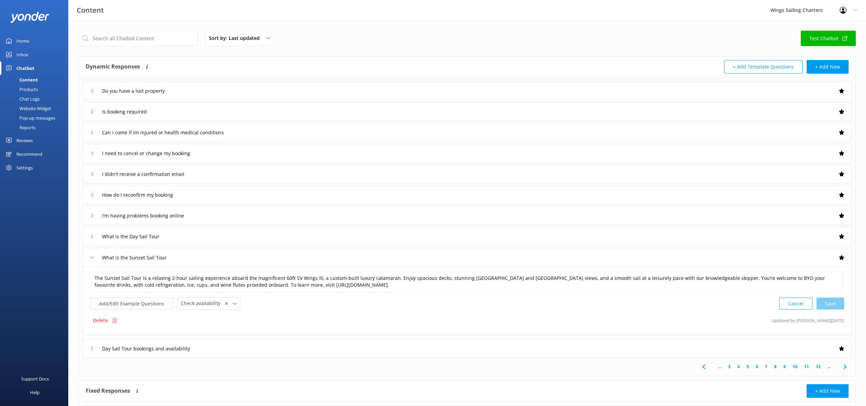
click at [91, 257] on icon at bounding box center [92, 258] width 4 height 4
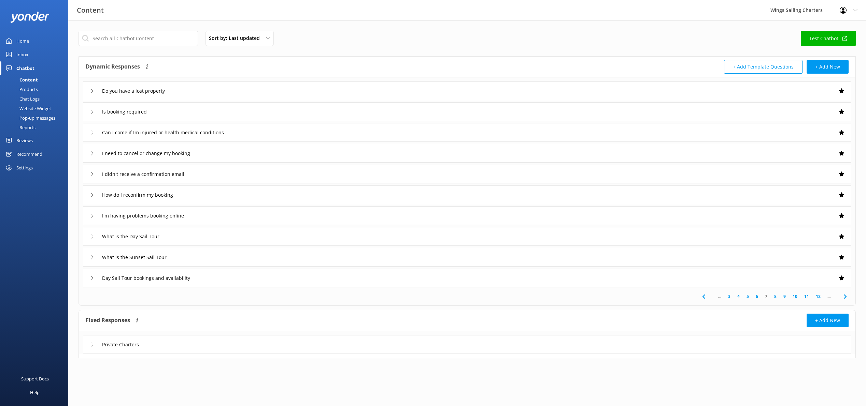
click at [91, 277] on icon at bounding box center [92, 278] width 4 height 4
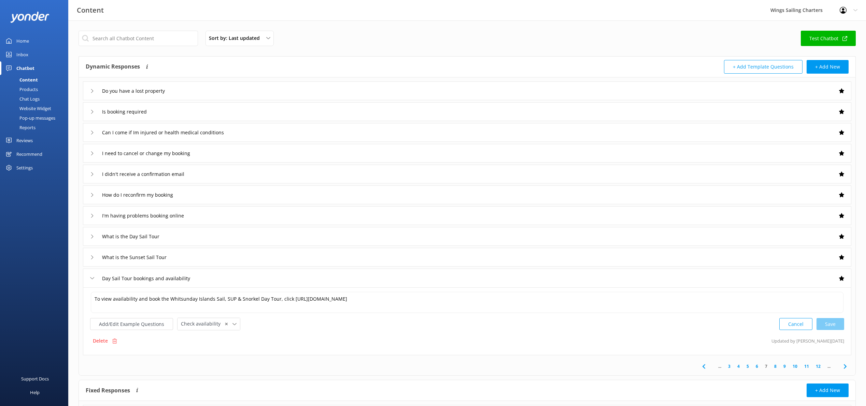
click at [91, 277] on icon at bounding box center [92, 278] width 4 height 4
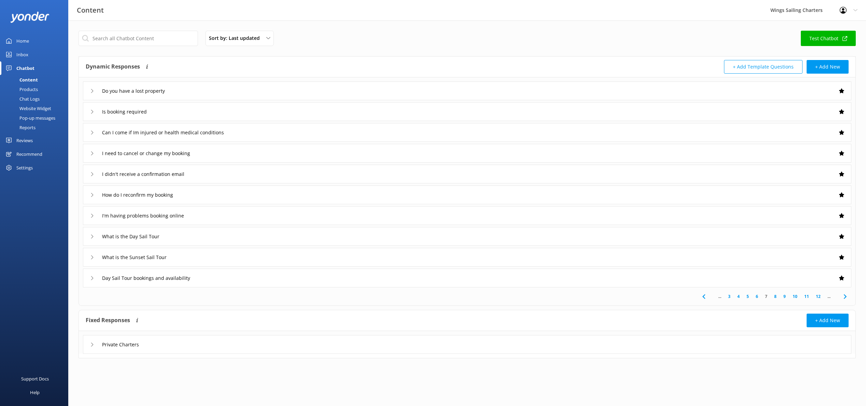
click at [773, 294] on link "8" at bounding box center [774, 296] width 9 height 6
click at [91, 90] on icon at bounding box center [92, 91] width 4 height 4
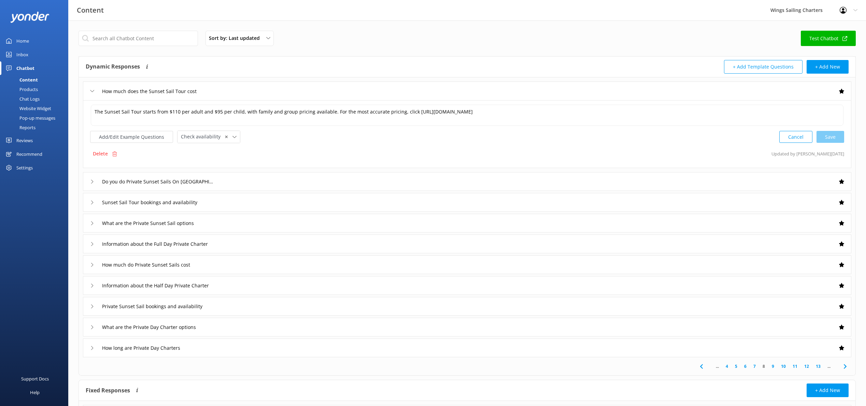
click at [91, 91] on use at bounding box center [92, 91] width 4 height 2
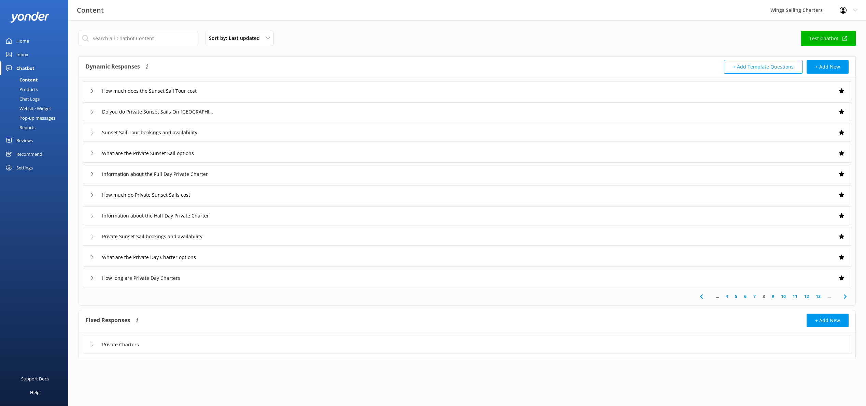
click at [828, 35] on link "Test Chatbot" at bounding box center [827, 38] width 55 height 15
click at [773, 295] on link "9" at bounding box center [772, 296] width 9 height 6
click at [91, 215] on icon at bounding box center [92, 216] width 4 height 4
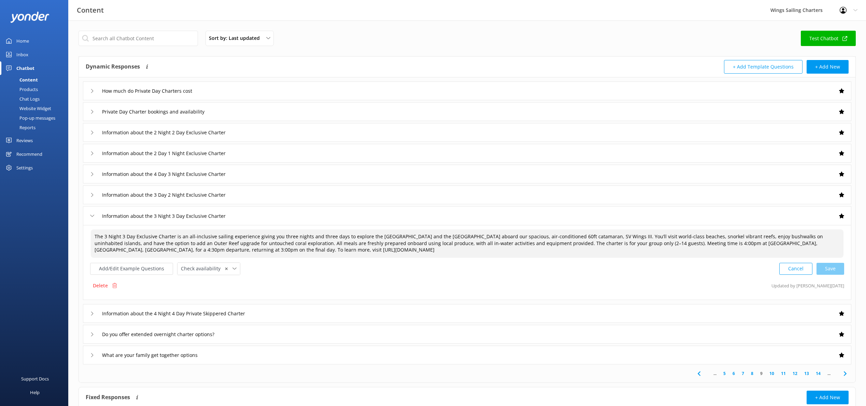
click at [154, 237] on textarea "The 3 Night 3 Day Exclusive Charter is an all-inclusive sailing experience givi…" at bounding box center [467, 244] width 752 height 28
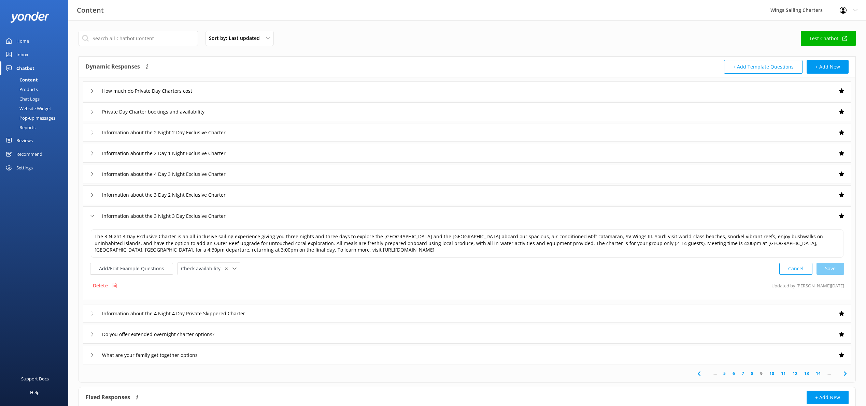
click at [92, 214] on icon at bounding box center [92, 216] width 4 height 4
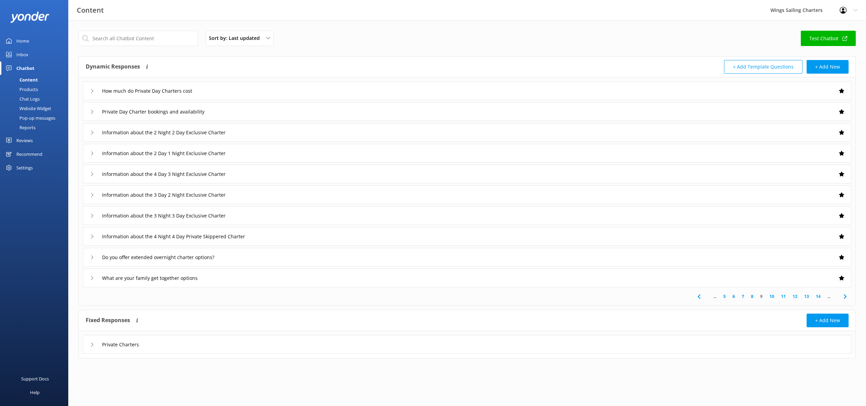
click at [90, 89] on div "How much do Private Day Charters cost" at bounding box center [467, 91] width 768 height 19
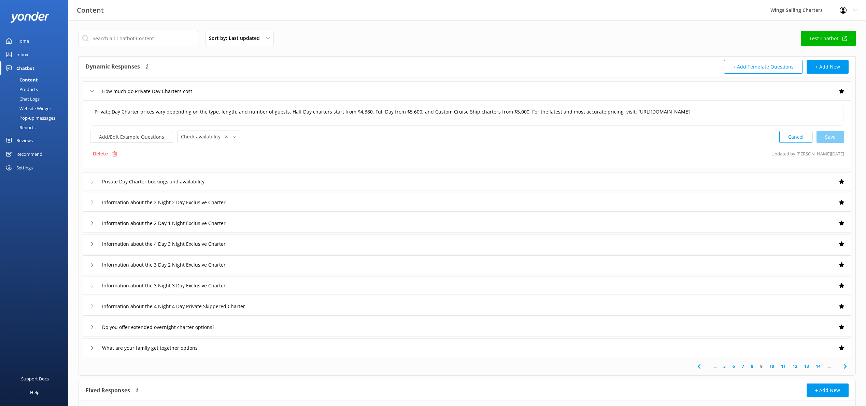
scroll to position [0, 0]
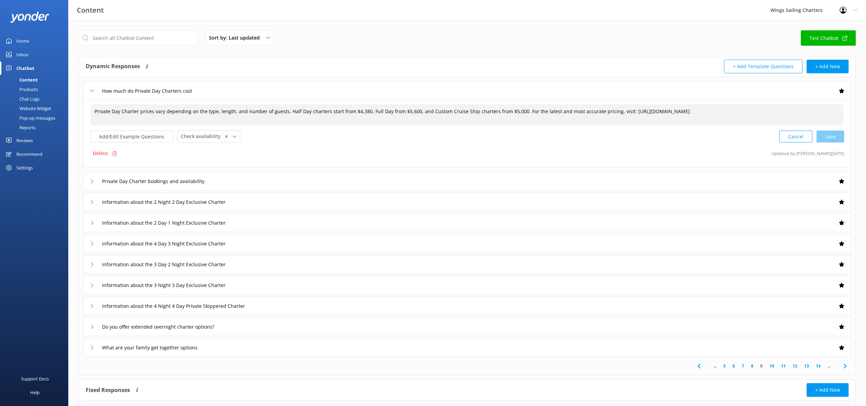
drag, startPoint x: 364, startPoint y: 112, endPoint x: 354, endPoint y: 113, distance: 10.3
click at [354, 113] on textarea "Private Day Charter prices vary depending on the type, length, and number of gu…" at bounding box center [467, 114] width 752 height 21
click at [386, 112] on textarea "Private Day Charter prices vary depending on the type, length, and number of gu…" at bounding box center [467, 114] width 752 height 21
drag, startPoint x: 446, startPoint y: 112, endPoint x: 454, endPoint y: 112, distance: 7.9
click at [446, 112] on textarea "Private Day Charter prices vary depending on the type, length, and number of gu…" at bounding box center [467, 114] width 752 height 21
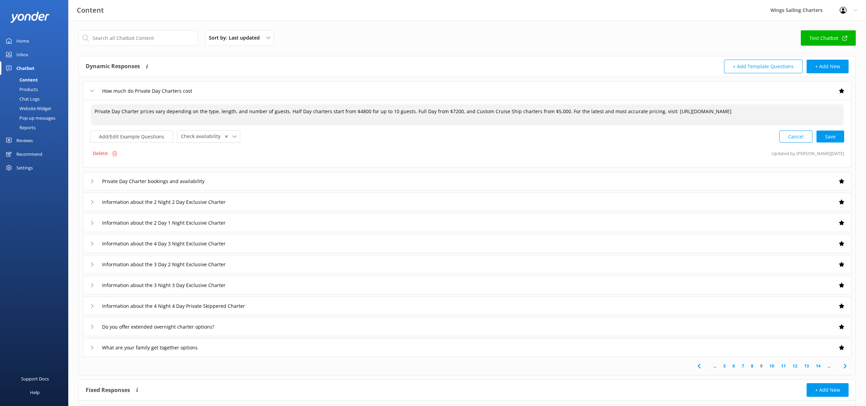
drag, startPoint x: 452, startPoint y: 113, endPoint x: 464, endPoint y: 113, distance: 11.9
click at [452, 113] on textarea "Private Day Charter prices vary depending on the type, length, and number of gu…" at bounding box center [467, 114] width 752 height 21
type textarea "Private Day Charter prices vary depending on the type, length, and number of gu…"
click at [829, 134] on div "Cancel Save" at bounding box center [811, 136] width 65 height 13
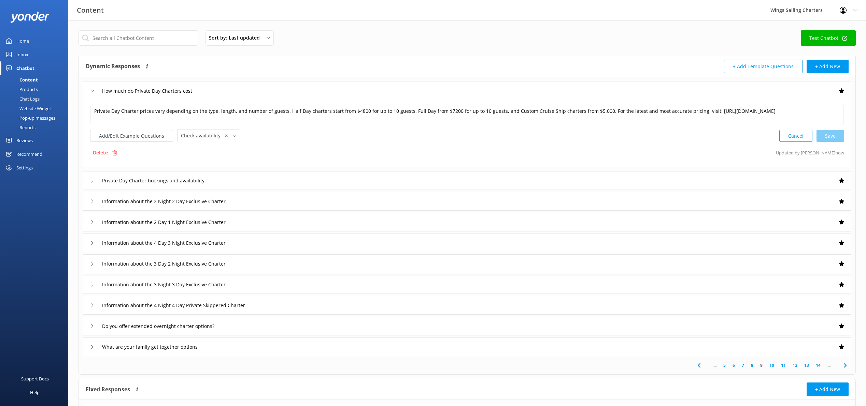
click at [824, 38] on link "Test Chatbot" at bounding box center [827, 37] width 55 height 15
click at [39, 106] on div "Website Widget" at bounding box center [27, 109] width 47 height 10
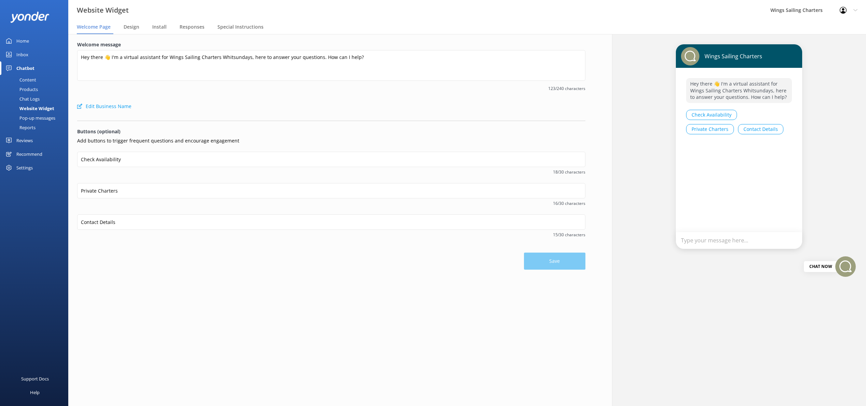
click at [35, 114] on div "Pop-up messages" at bounding box center [29, 118] width 51 height 10
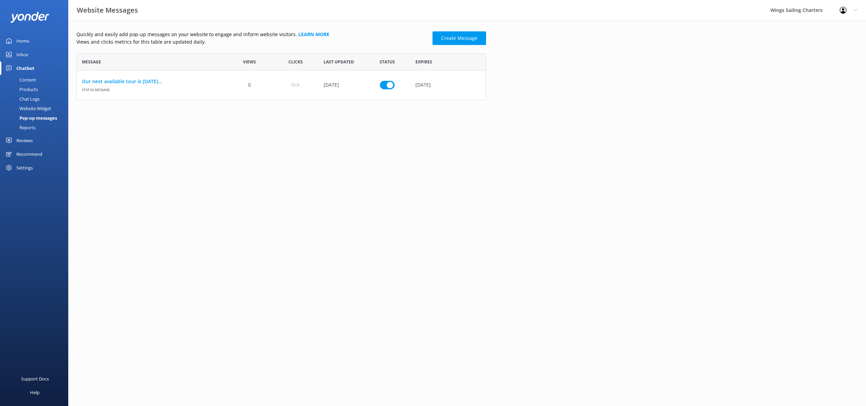
scroll to position [46, 409]
click at [28, 126] on div "Reports" at bounding box center [19, 128] width 31 height 10
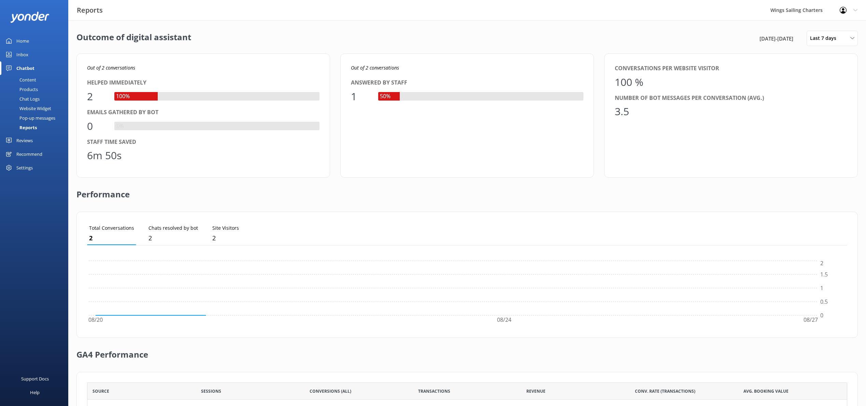
scroll to position [69, 760]
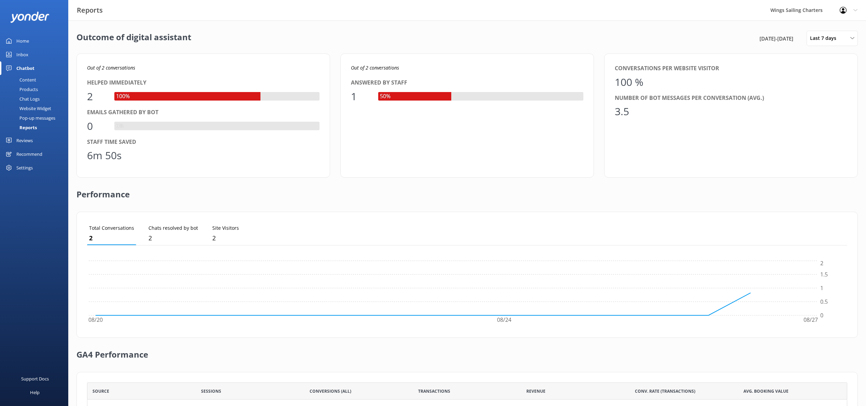
click at [34, 98] on div "Chat Logs" at bounding box center [21, 99] width 35 height 10
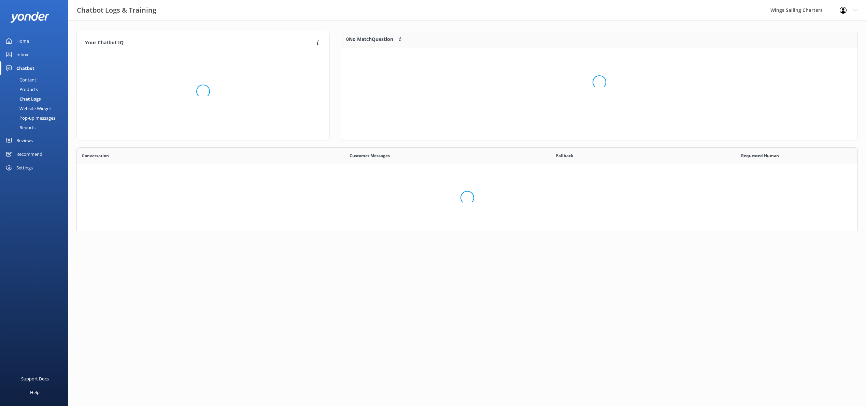
scroll to position [84, 781]
click at [30, 89] on div "Products" at bounding box center [21, 90] width 34 height 10
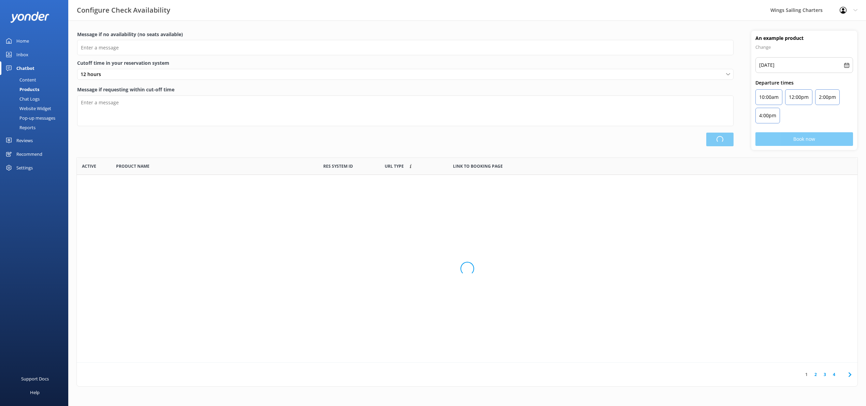
scroll to position [205, 780]
type input "There are no seats available, please check an alternative day"
type textarea "Our online booking system closes 1 hour prior to departure. Please contact us t…"
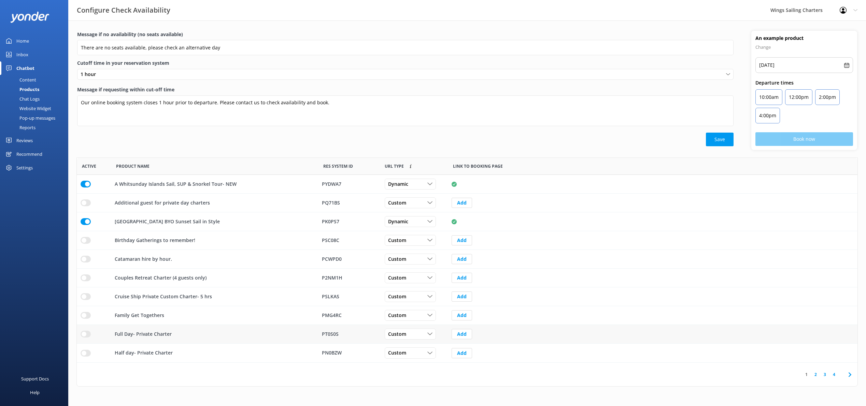
click at [87, 334] on input "row" at bounding box center [86, 334] width 10 height 7
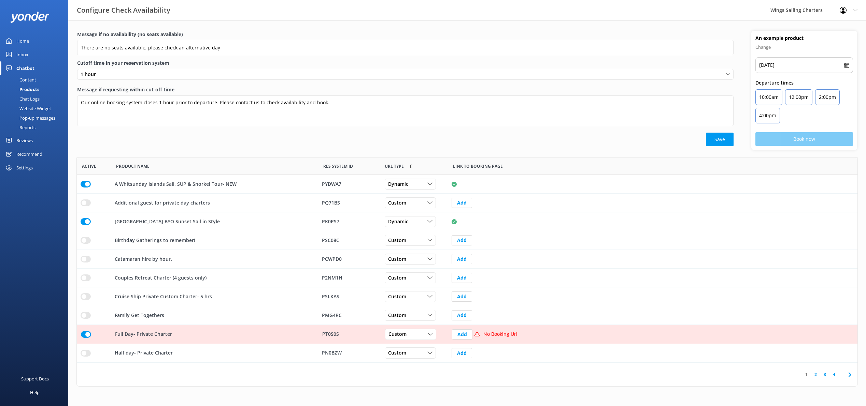
click at [84, 334] on input "row" at bounding box center [86, 334] width 10 height 7
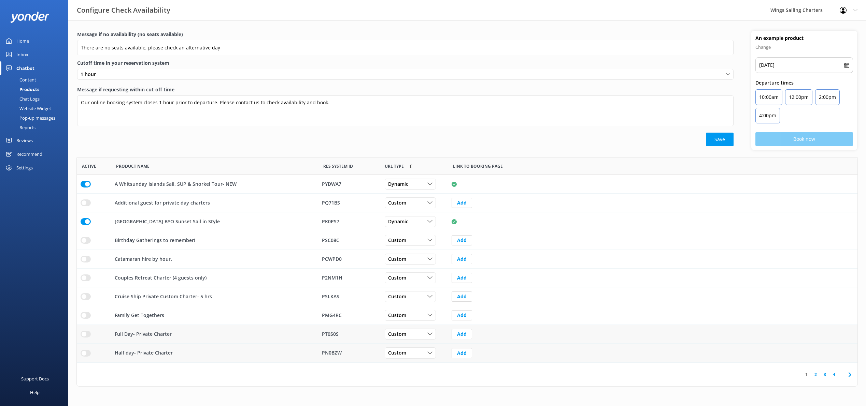
click at [86, 352] on input "row" at bounding box center [86, 353] width 10 height 7
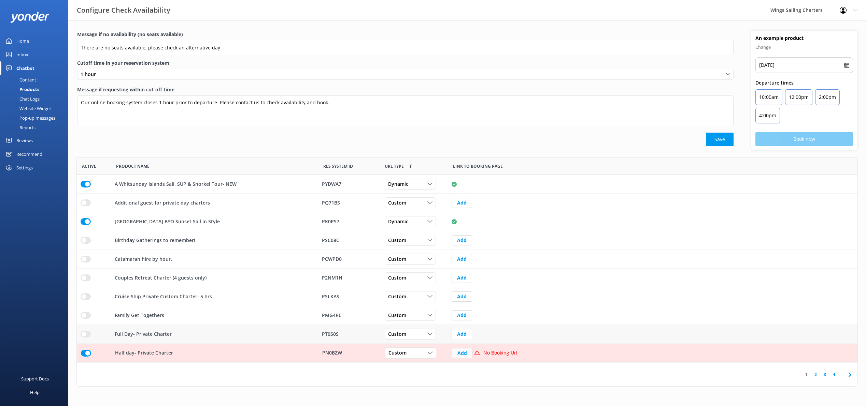
click at [463, 353] on button "Add" at bounding box center [462, 353] width 20 height 10
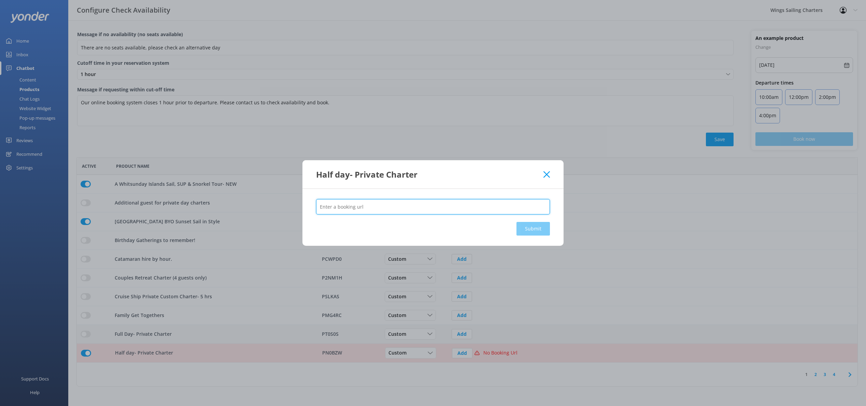
click at [320, 206] on input "text" at bounding box center [433, 206] width 234 height 15
paste input "[URL][DOMAIN_NAME]"
type input "[URL][DOMAIN_NAME]"
click at [537, 228] on button "Submit" at bounding box center [532, 229] width 33 height 14
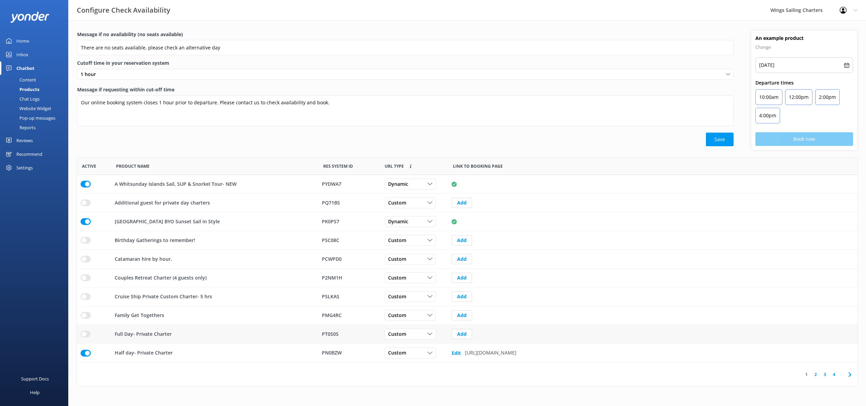
click at [718, 139] on button "Save" at bounding box center [720, 140] width 28 height 14
click at [728, 141] on button "Save" at bounding box center [720, 140] width 28 height 14
click at [29, 79] on div "Content" at bounding box center [20, 80] width 32 height 10
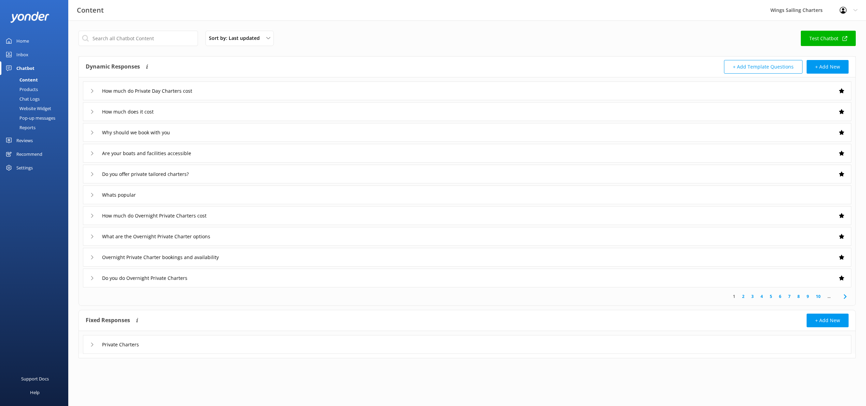
click at [832, 39] on link "Test Chatbot" at bounding box center [827, 38] width 55 height 15
click at [133, 41] on input "text" at bounding box center [137, 38] width 119 height 15
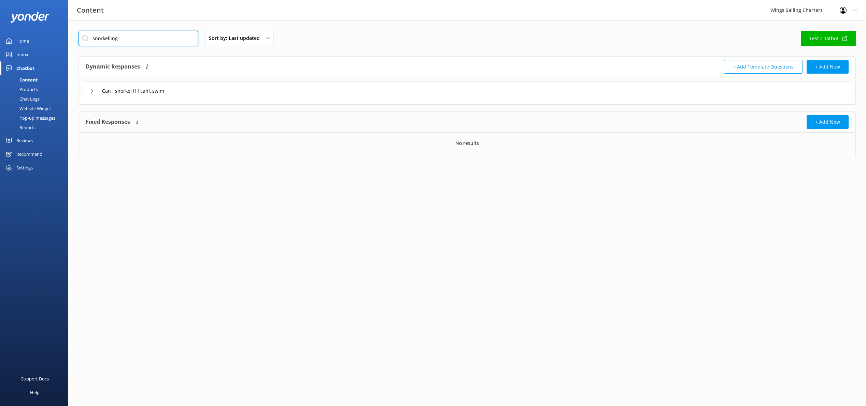
type input "snorkelling"
click at [36, 99] on div "Chat Logs" at bounding box center [21, 99] width 35 height 10
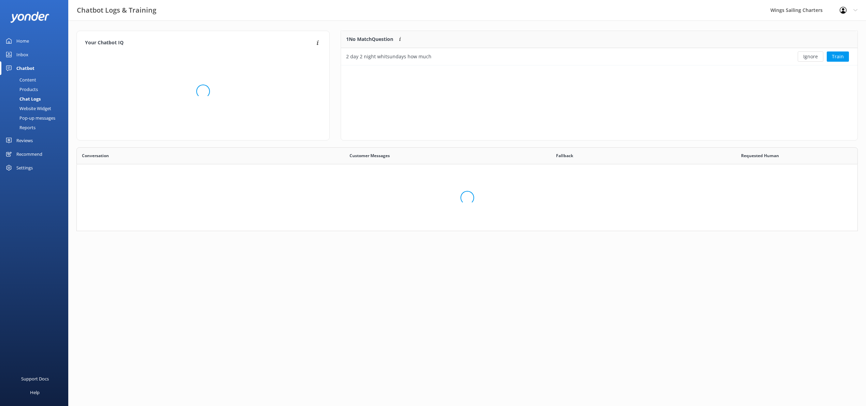
scroll to position [34, 516]
click at [35, 79] on div "Content" at bounding box center [20, 80] width 32 height 10
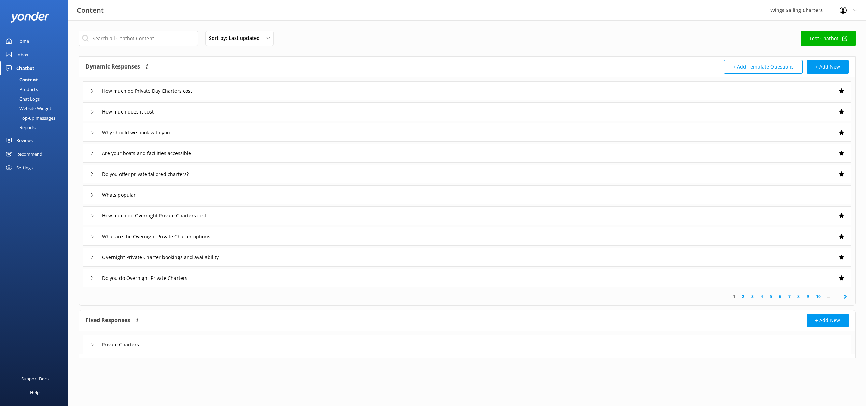
click at [819, 295] on link "10" at bounding box center [818, 296] width 12 height 6
click at [20, 140] on div "Reviews" at bounding box center [24, 141] width 16 height 14
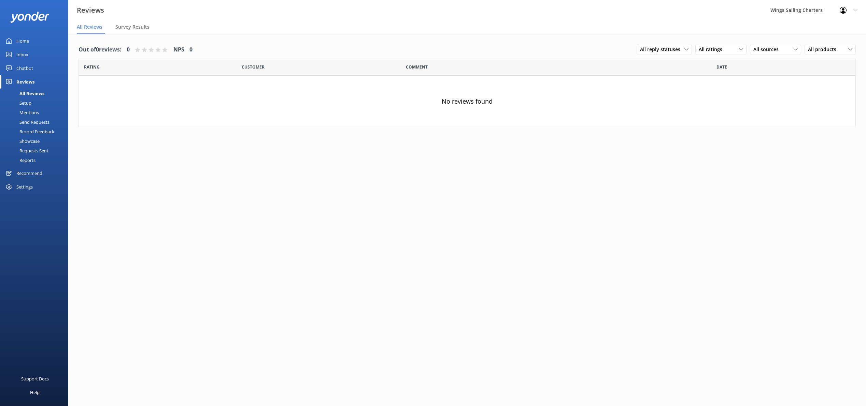
click at [24, 65] on div "Chatbot" at bounding box center [24, 68] width 17 height 14
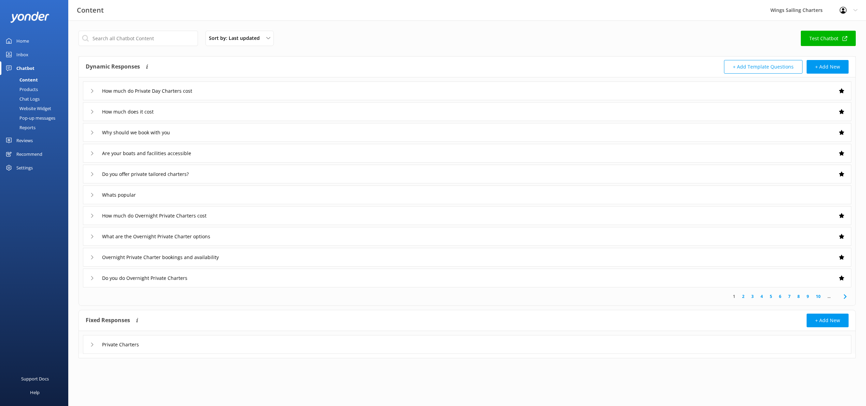
click at [843, 294] on use at bounding box center [844, 296] width 3 height 4
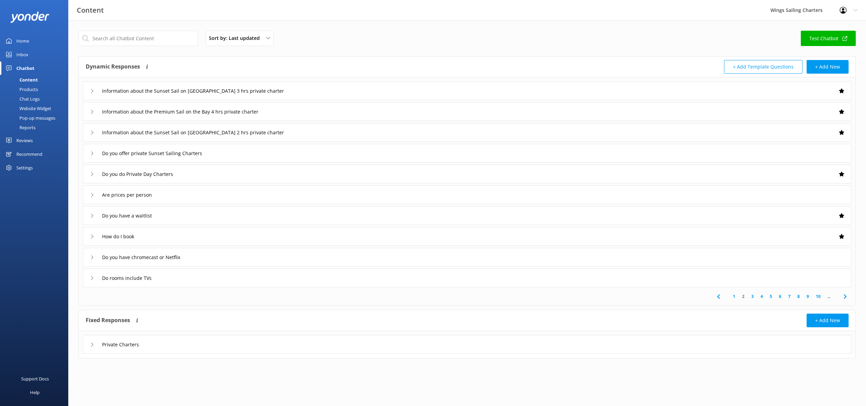
click at [844, 296] on icon at bounding box center [845, 297] width 8 height 8
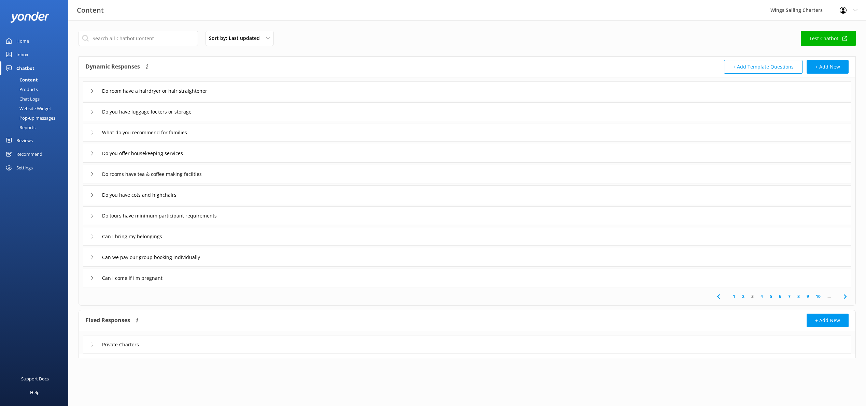
click at [828, 296] on span "..." at bounding box center [829, 296] width 10 height 6
click at [843, 295] on use at bounding box center [844, 296] width 3 height 4
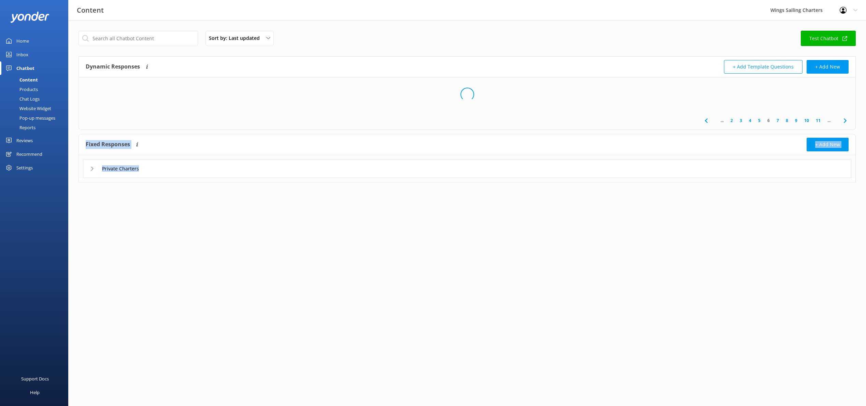
click at [843, 295] on html "Content Wings Sailing Charters Profile Settings Logout Home Inbox Chatbot Conte…" at bounding box center [433, 203] width 866 height 406
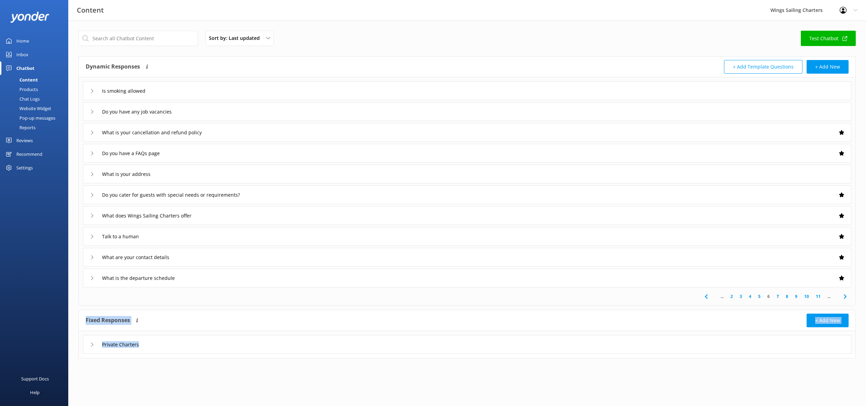
click at [843, 295] on use at bounding box center [844, 296] width 3 height 4
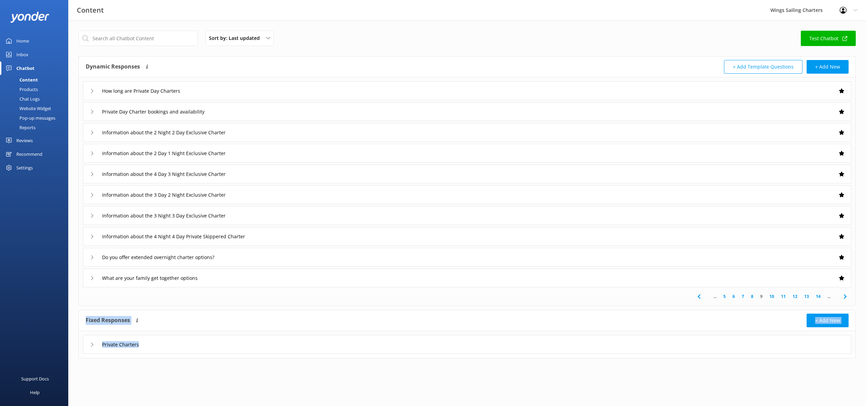
click at [843, 295] on use at bounding box center [844, 296] width 3 height 4
click at [819, 296] on link "18" at bounding box center [818, 296] width 12 height 6
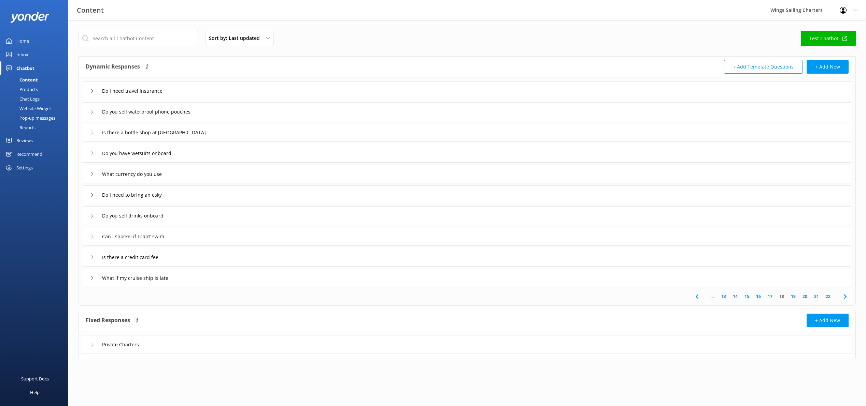
click at [89, 111] on div "Do you sell waterproof phone pouches" at bounding box center [467, 111] width 768 height 19
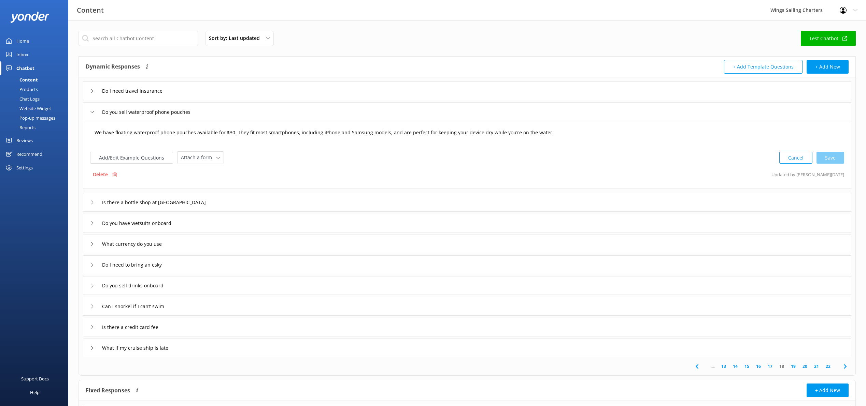
click at [231, 133] on textarea "We have floating waterproof phone pouches available for $30. They fit most smar…" at bounding box center [467, 136] width 752 height 21
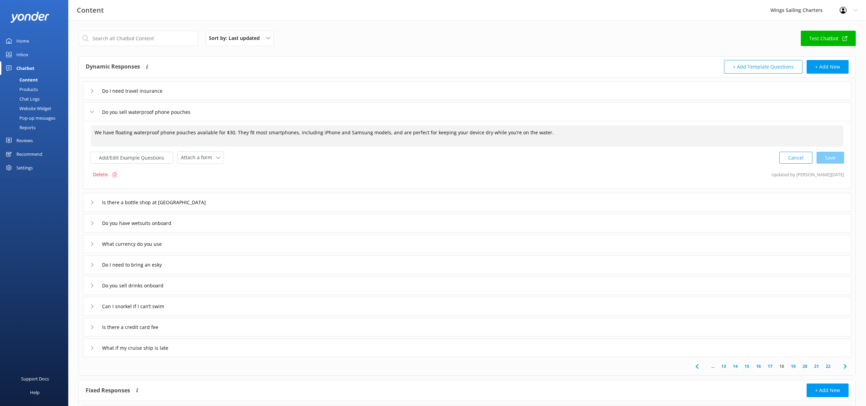
click at [562, 134] on textarea "We have floating waterproof phone pouches available for $30. They fit most smar…" at bounding box center [467, 136] width 752 height 21
click at [92, 113] on icon at bounding box center [92, 112] width 4 height 4
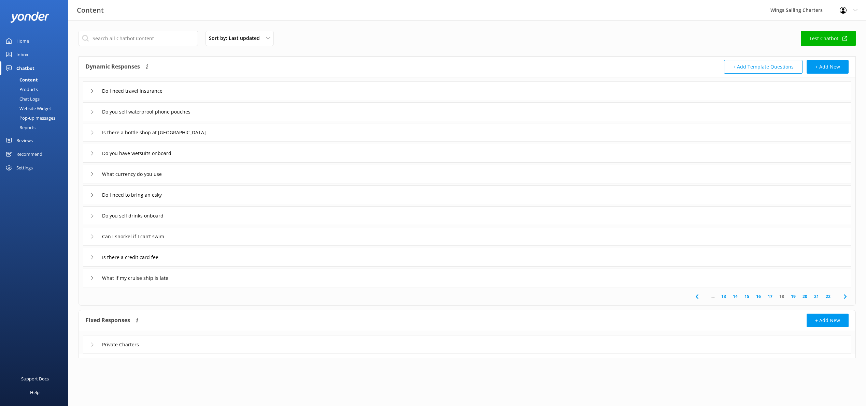
click at [90, 133] on icon at bounding box center [92, 133] width 4 height 4
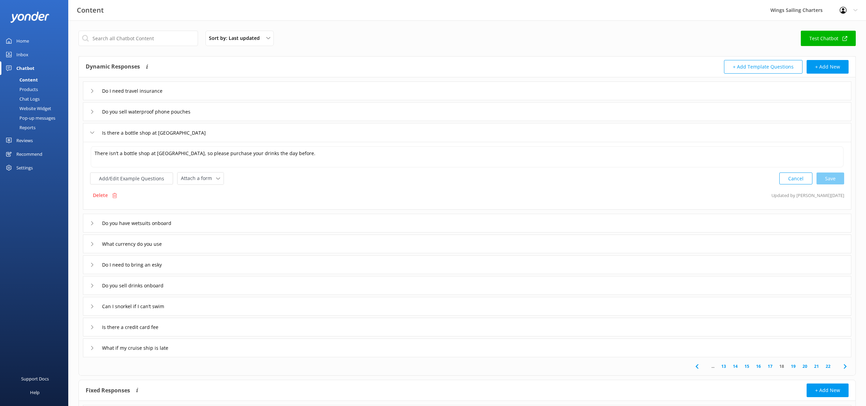
click at [91, 131] on icon at bounding box center [92, 133] width 4 height 4
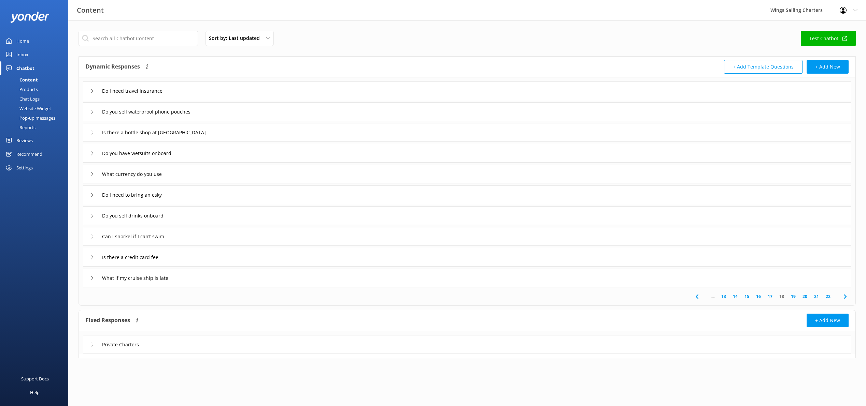
click at [842, 295] on icon at bounding box center [845, 297] width 8 height 8
click at [844, 295] on use at bounding box center [844, 296] width 3 height 4
click at [843, 295] on icon at bounding box center [845, 297] width 8 height 8
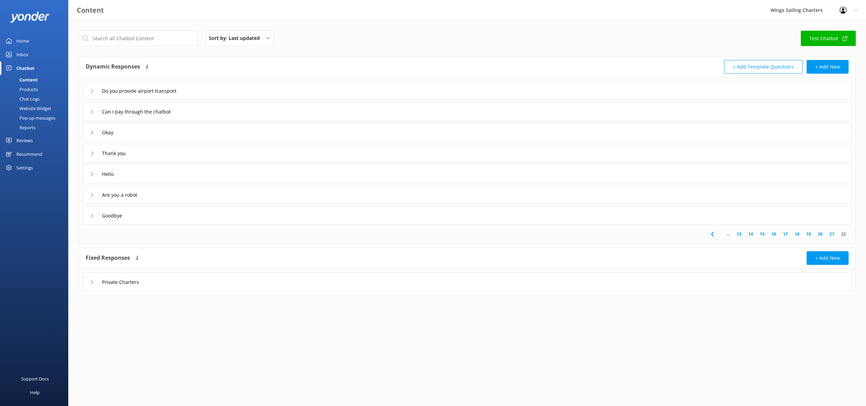
click at [821, 35] on link "Test Chatbot" at bounding box center [827, 38] width 55 height 15
click at [89, 89] on div "Do you provide airport transport" at bounding box center [467, 91] width 768 height 19
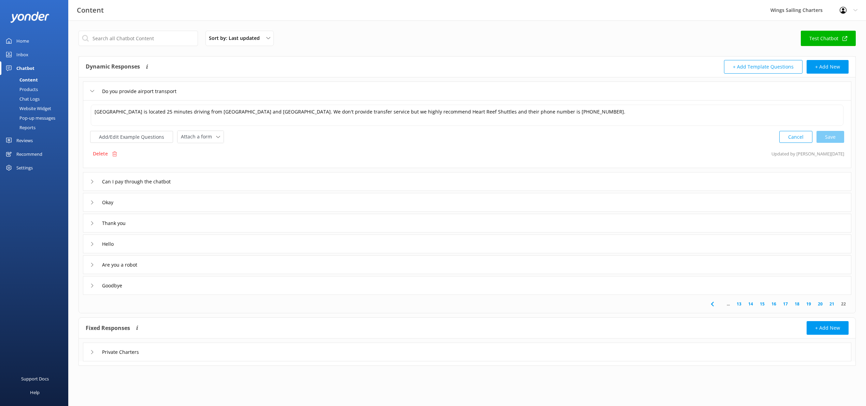
click at [93, 90] on icon at bounding box center [92, 91] width 4 height 4
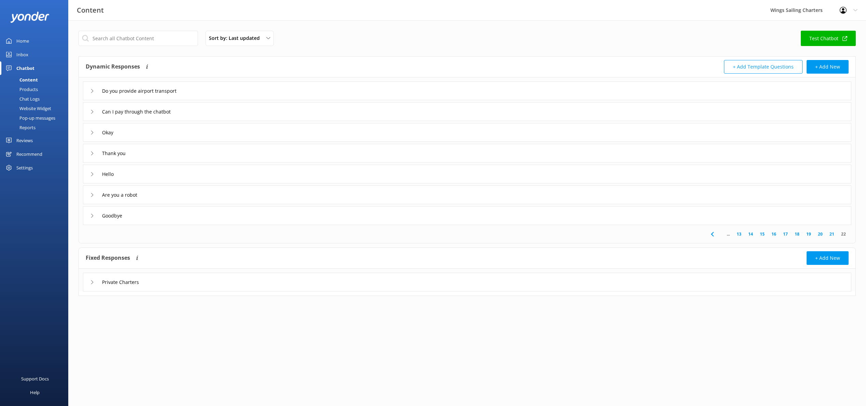
click at [826, 38] on link "Test Chatbot" at bounding box center [827, 38] width 55 height 15
click at [93, 113] on icon at bounding box center [92, 112] width 4 height 4
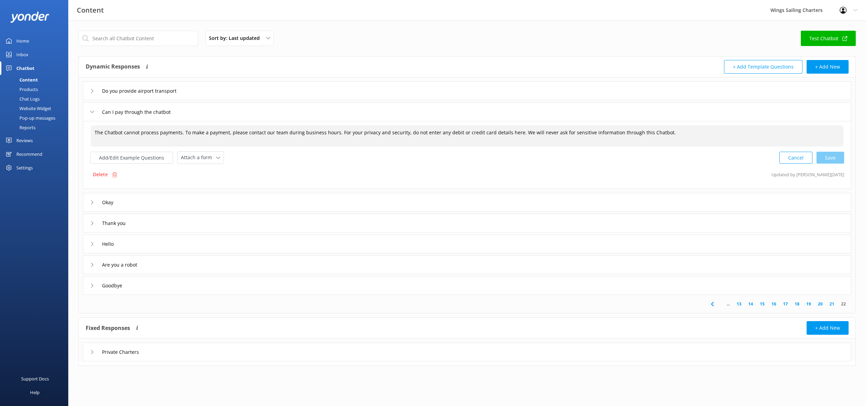
click at [675, 133] on textarea "The Chatbot cannot process payments. To make a payment, please contact our team…" at bounding box center [467, 136] width 752 height 21
click at [92, 114] on div "Can I pay through the chatbot" at bounding box center [133, 111] width 87 height 11
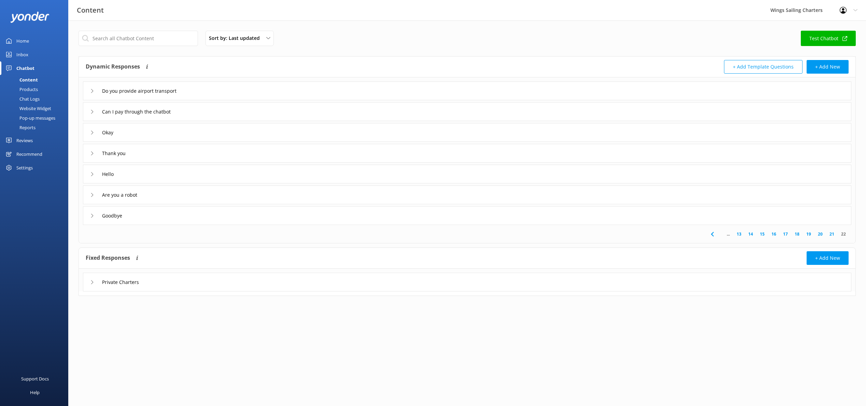
click at [823, 40] on link "Test Chatbot" at bounding box center [827, 38] width 55 height 15
click at [27, 127] on div "Reports" at bounding box center [19, 128] width 31 height 10
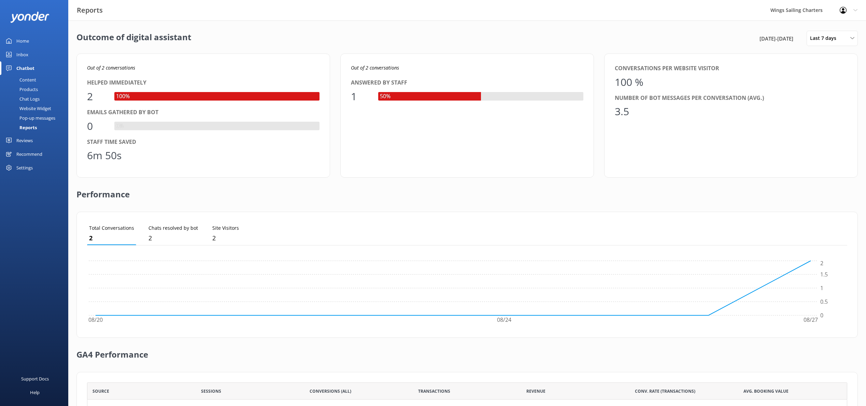
click at [26, 78] on div "Content" at bounding box center [20, 80] width 32 height 10
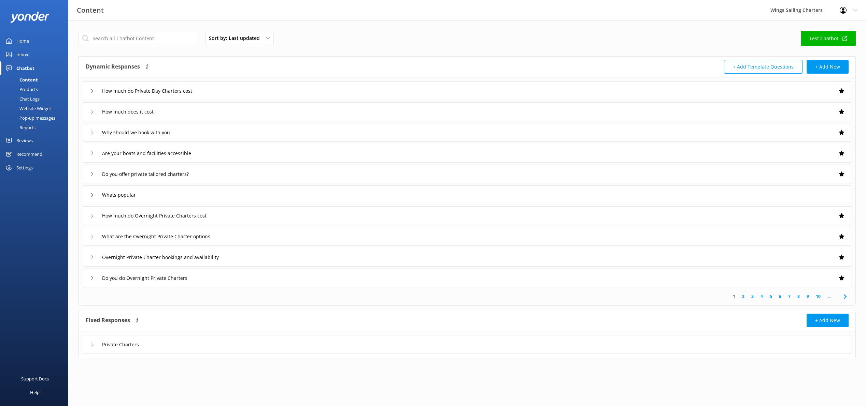
click at [28, 87] on div "Products" at bounding box center [21, 90] width 34 height 10
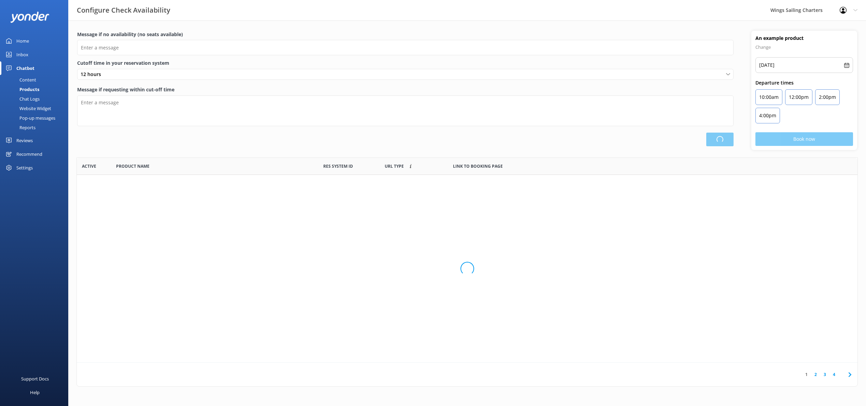
type input "There are no seats available, please check an alternative day"
type textarea "Our online booking system closes 1 hour prior to departure. Please contact us t…"
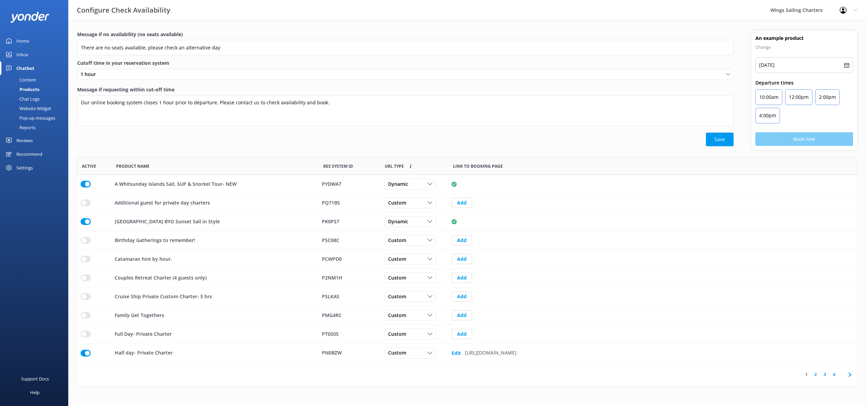
click at [29, 101] on div "Chat Logs" at bounding box center [21, 99] width 35 height 10
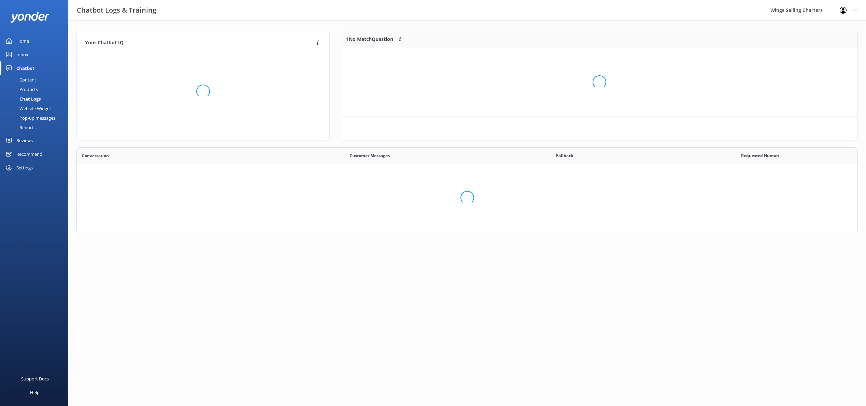
scroll to position [84, 781]
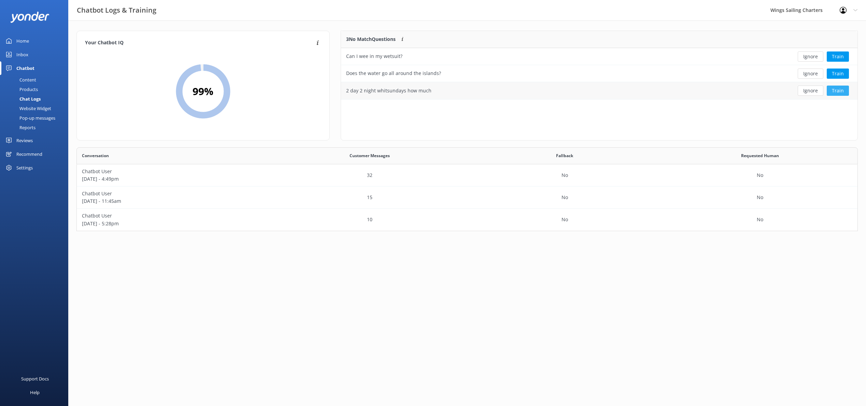
click at [838, 90] on button "Train" at bounding box center [837, 91] width 22 height 10
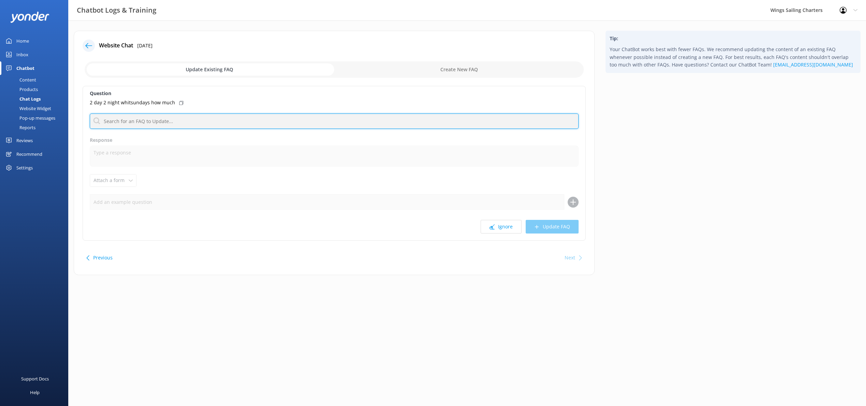
click at [118, 122] on input "text" at bounding box center [334, 121] width 489 height 15
click at [205, 121] on input "private charter price" at bounding box center [334, 121] width 489 height 15
drag, startPoint x: 157, startPoint y: 120, endPoint x: 97, endPoint y: 120, distance: 60.7
click at [97, 120] on input "private charter price" at bounding box center [334, 121] width 489 height 15
type input "O"
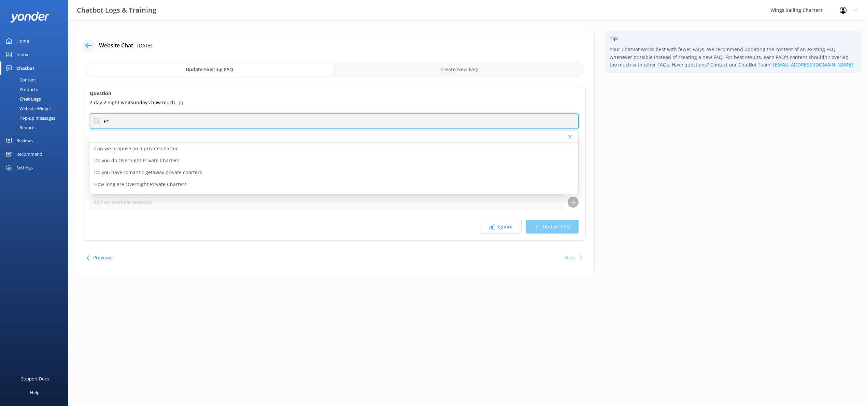
type input "P"
type input "How much"
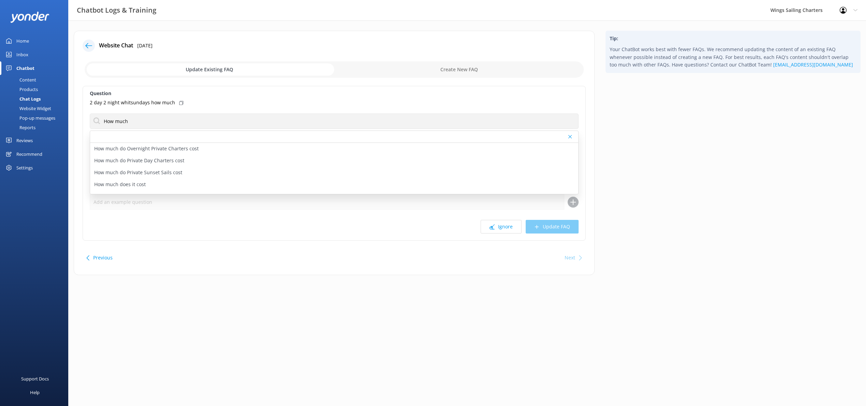
click at [131, 148] on p "How much do Overnight Private Charters cost" at bounding box center [146, 149] width 104 height 8
type textarea "Overnight Private Charter prices vary depending on the length of your trip and …"
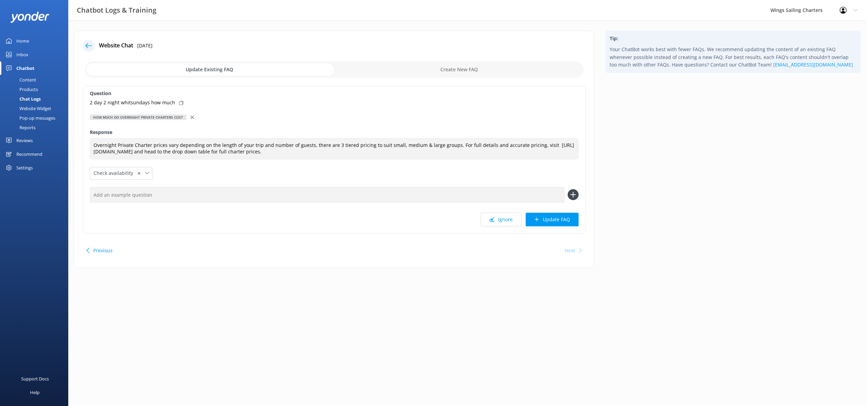
click at [666, 294] on html "Chatbot Logs & Training Wings Sailing Charters Profile Settings Logout Home Inb…" at bounding box center [433, 203] width 866 height 406
click at [555, 219] on button "Update FAQ" at bounding box center [551, 220] width 53 height 14
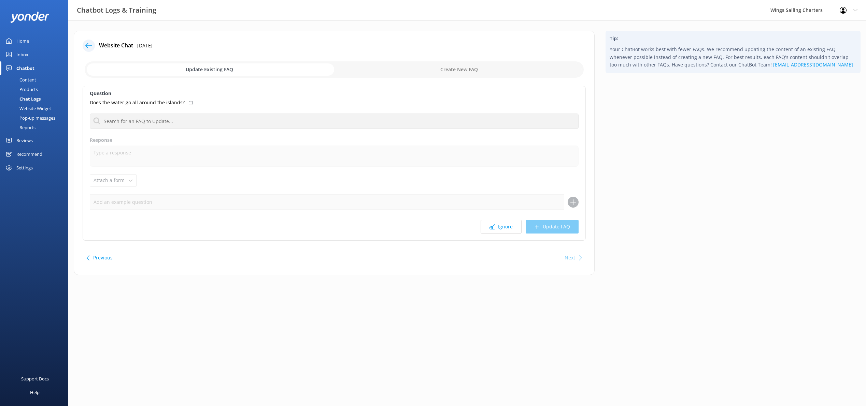
click at [86, 44] on use at bounding box center [88, 45] width 7 height 5
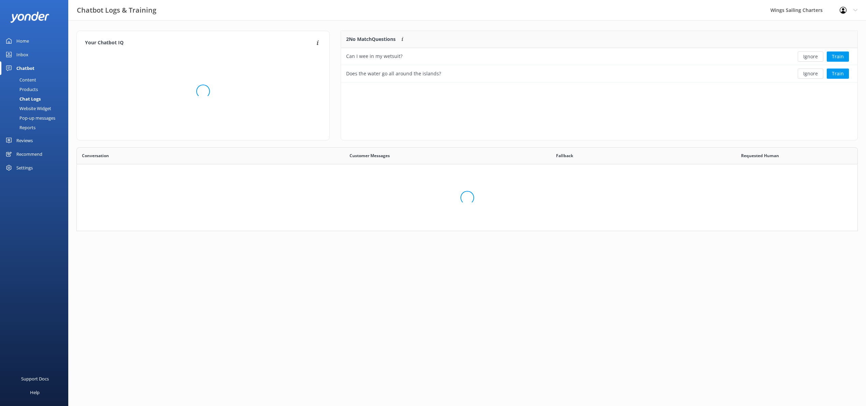
scroll to position [52, 516]
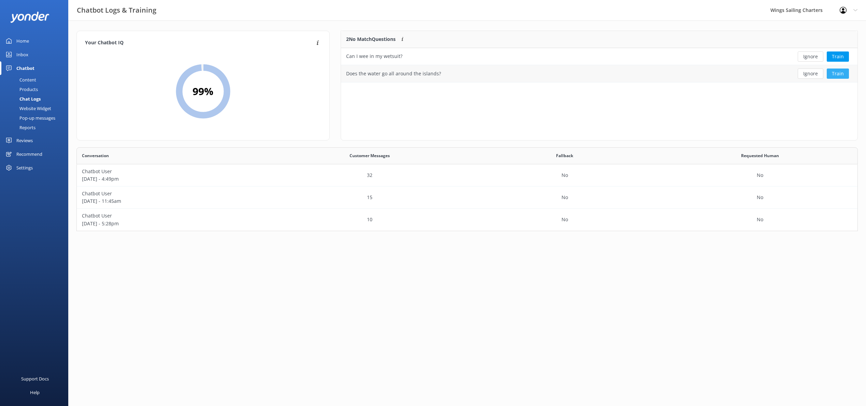
click at [836, 74] on button "Train" at bounding box center [837, 74] width 22 height 10
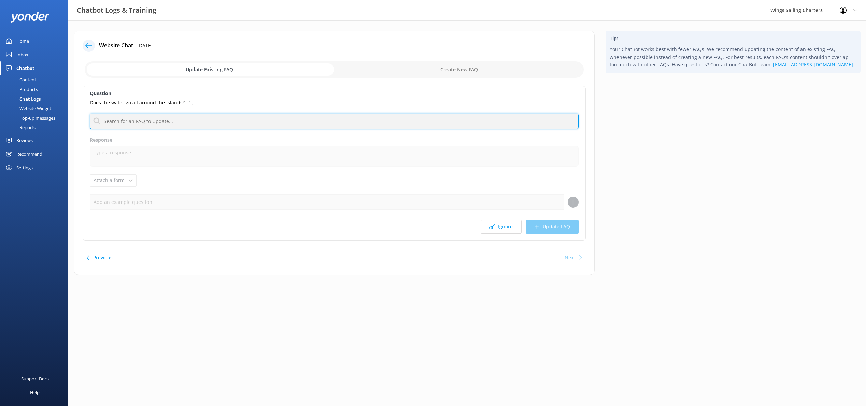
click at [159, 124] on input "text" at bounding box center [334, 121] width 489 height 15
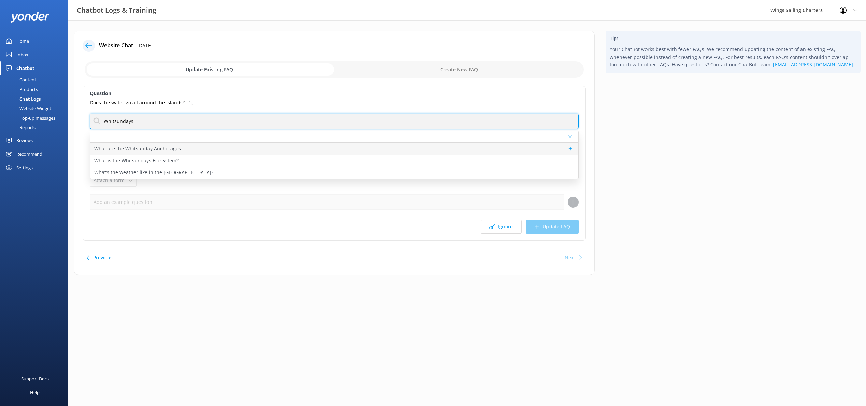
type input "Whitsundays"
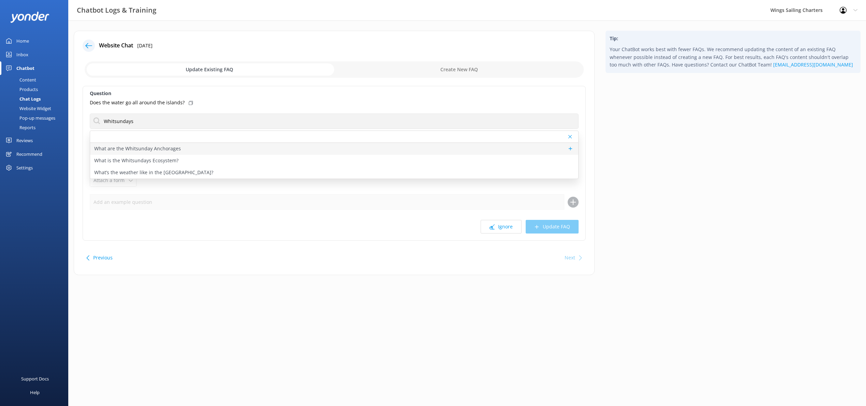
click at [169, 150] on p "What are the Whitsunday Anchorages" at bounding box center [137, 149] width 87 height 8
type textarea "The Whitsunday Anchorages are some of the most beautiful and sheltered bays in …"
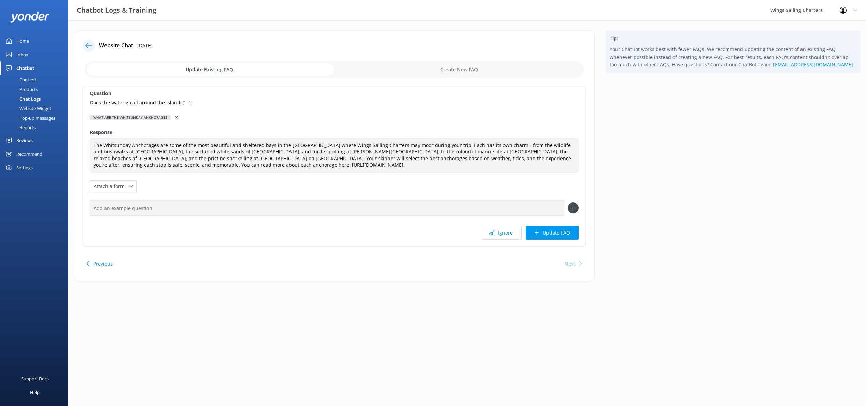
click at [175, 116] on icon at bounding box center [176, 117] width 3 height 3
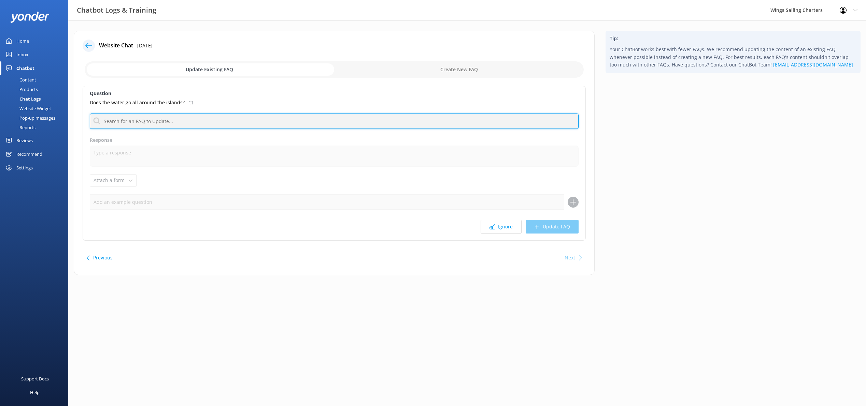
click at [169, 120] on input "text" at bounding box center [334, 121] width 489 height 15
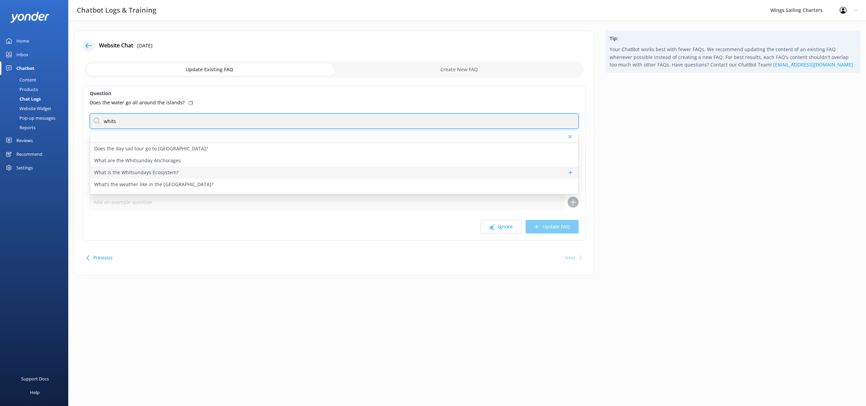
type input "whits"
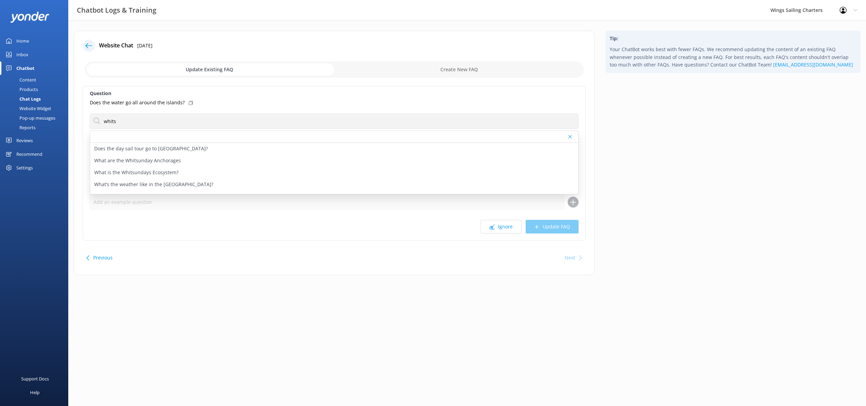
click at [167, 173] on p "What is the Whitsundays Ecosystem?" at bounding box center [136, 173] width 84 height 8
type textarea "The Whitsundays ecosystem is a rich and diverse marine and island environment t…"
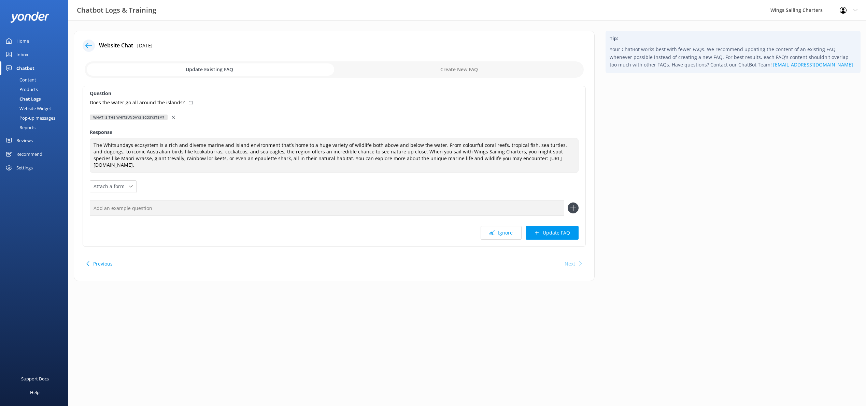
click at [547, 232] on button "Update FAQ" at bounding box center [551, 233] width 53 height 14
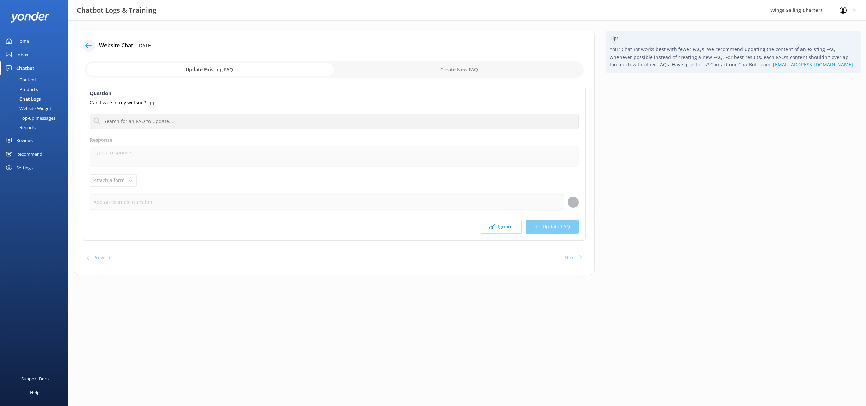
click at [88, 44] on icon at bounding box center [88, 45] width 7 height 7
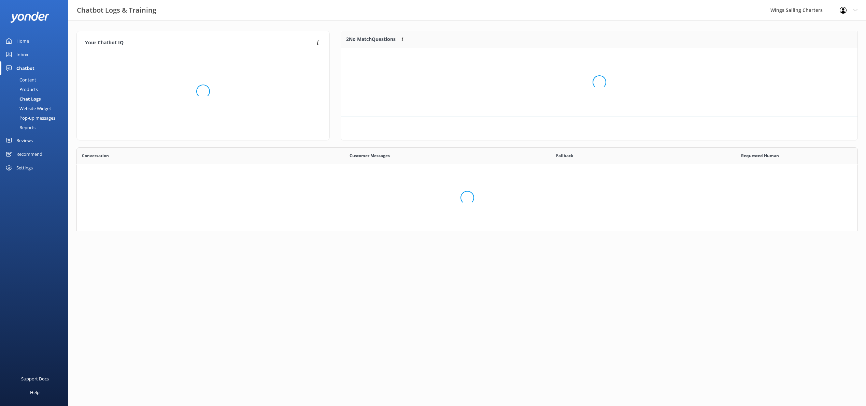
scroll to position [34, 516]
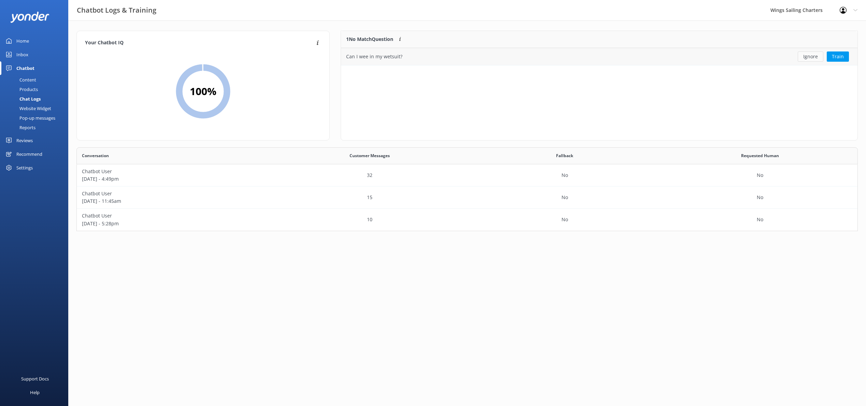
click at [811, 58] on button "Ignore" at bounding box center [810, 57] width 26 height 10
click at [42, 108] on div "Website Widget" at bounding box center [27, 109] width 47 height 10
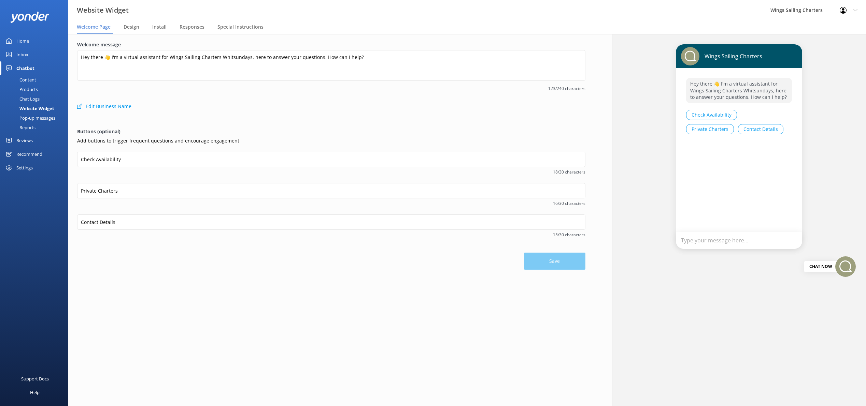
click at [32, 117] on div "Pop-up messages" at bounding box center [29, 118] width 51 height 10
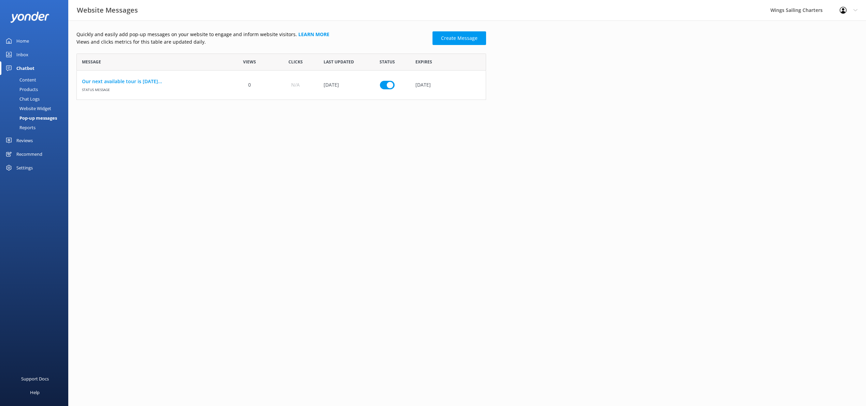
scroll to position [46, 409]
click at [28, 79] on div "Content" at bounding box center [20, 80] width 32 height 10
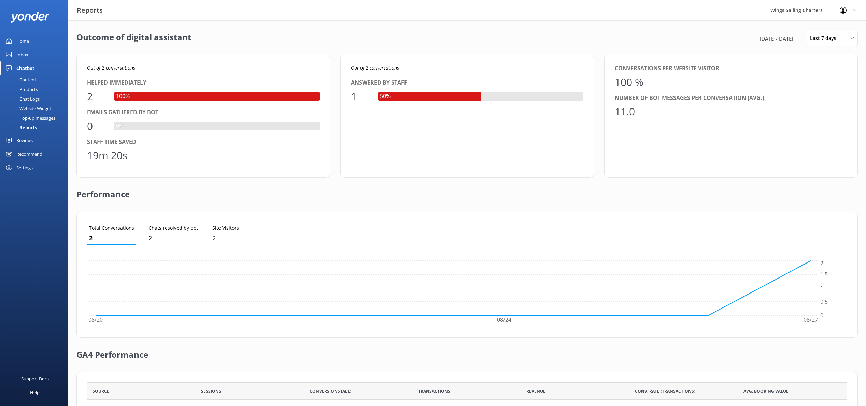
scroll to position [69, 0]
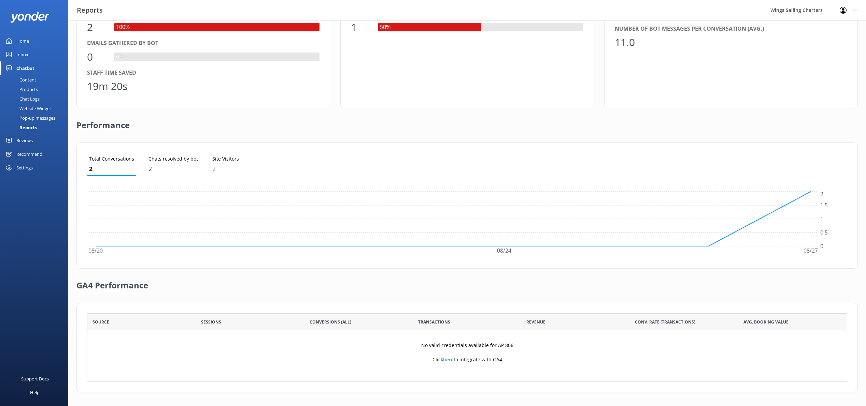
click at [29, 119] on div "Pop-up messages" at bounding box center [29, 118] width 51 height 10
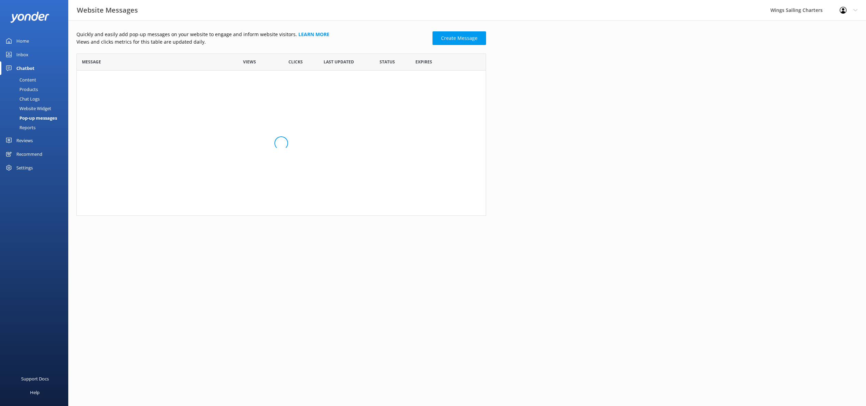
scroll to position [46, 409]
click at [29, 109] on div "Website Widget" at bounding box center [27, 109] width 47 height 10
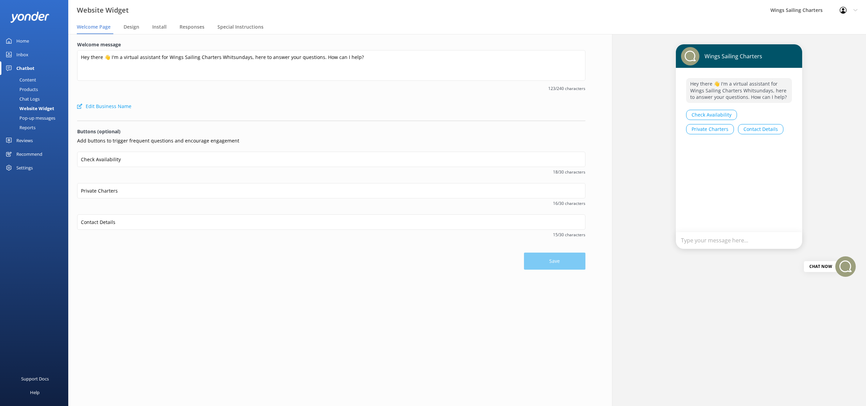
click at [27, 97] on div "Chat Logs" at bounding box center [21, 99] width 35 height 10
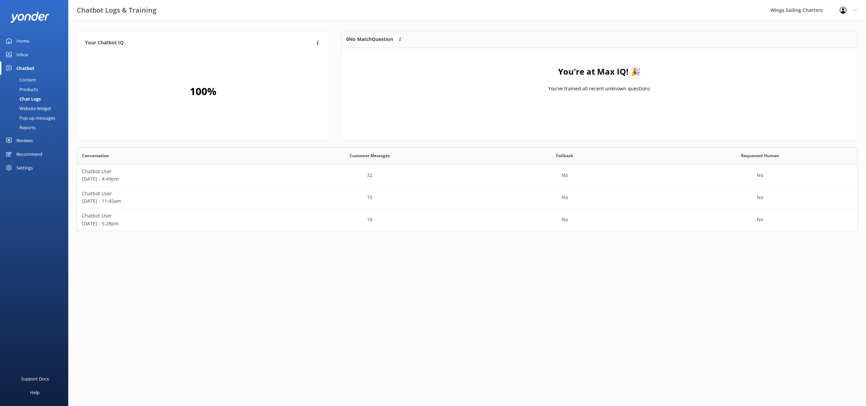
scroll to position [84, 781]
click at [26, 87] on div "Products" at bounding box center [21, 90] width 34 height 10
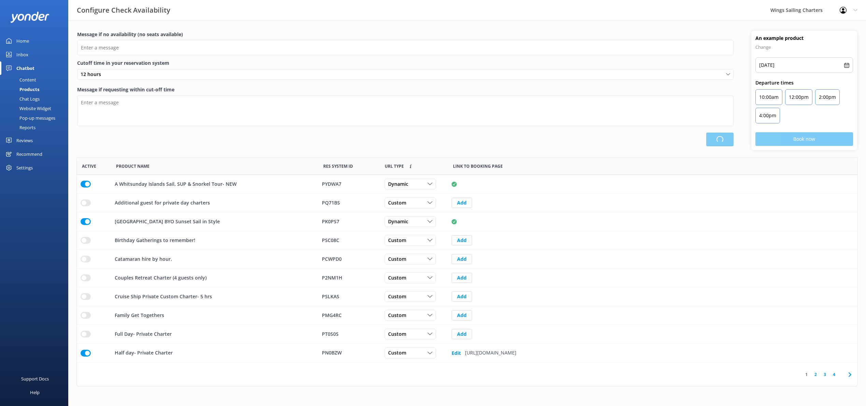
scroll to position [205, 780]
type input "There are no seats available, please check an alternative day"
type textarea "Our online booking system closes 1 hour prior to departure. Please contact us t…"
click at [84, 352] on input "row" at bounding box center [86, 353] width 10 height 7
click at [712, 137] on button "Save" at bounding box center [720, 140] width 28 height 14
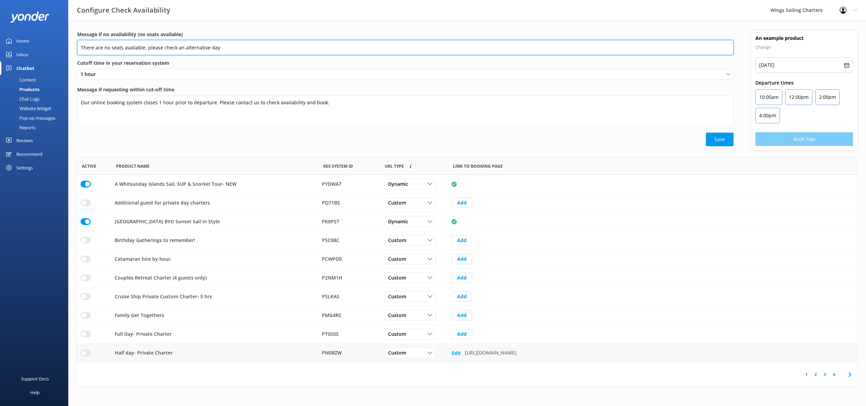
click at [229, 44] on input "There are no seats available, please check an alternative day" at bounding box center [405, 47] width 656 height 15
click at [261, 48] on input "There are no seats available, please check an alternative day" at bounding box center [405, 47] width 656 height 15
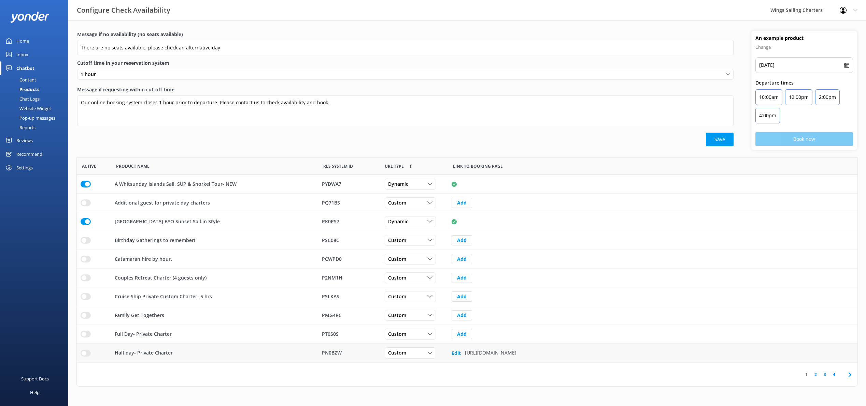
click at [715, 139] on button "Save" at bounding box center [720, 140] width 28 height 14
click at [855, 9] on icon at bounding box center [855, 10] width 4 height 4
click at [831, 44] on link "Logout" at bounding box center [832, 46] width 68 height 17
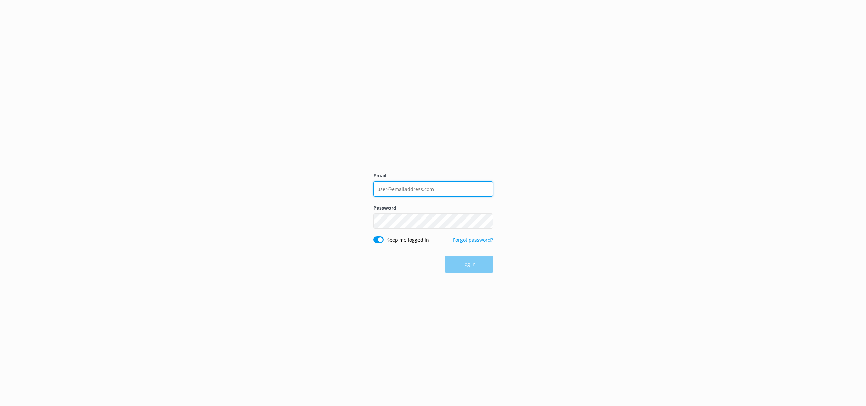
type input "info@wings.com.au"
